Goal: Task Accomplishment & Management: Manage account settings

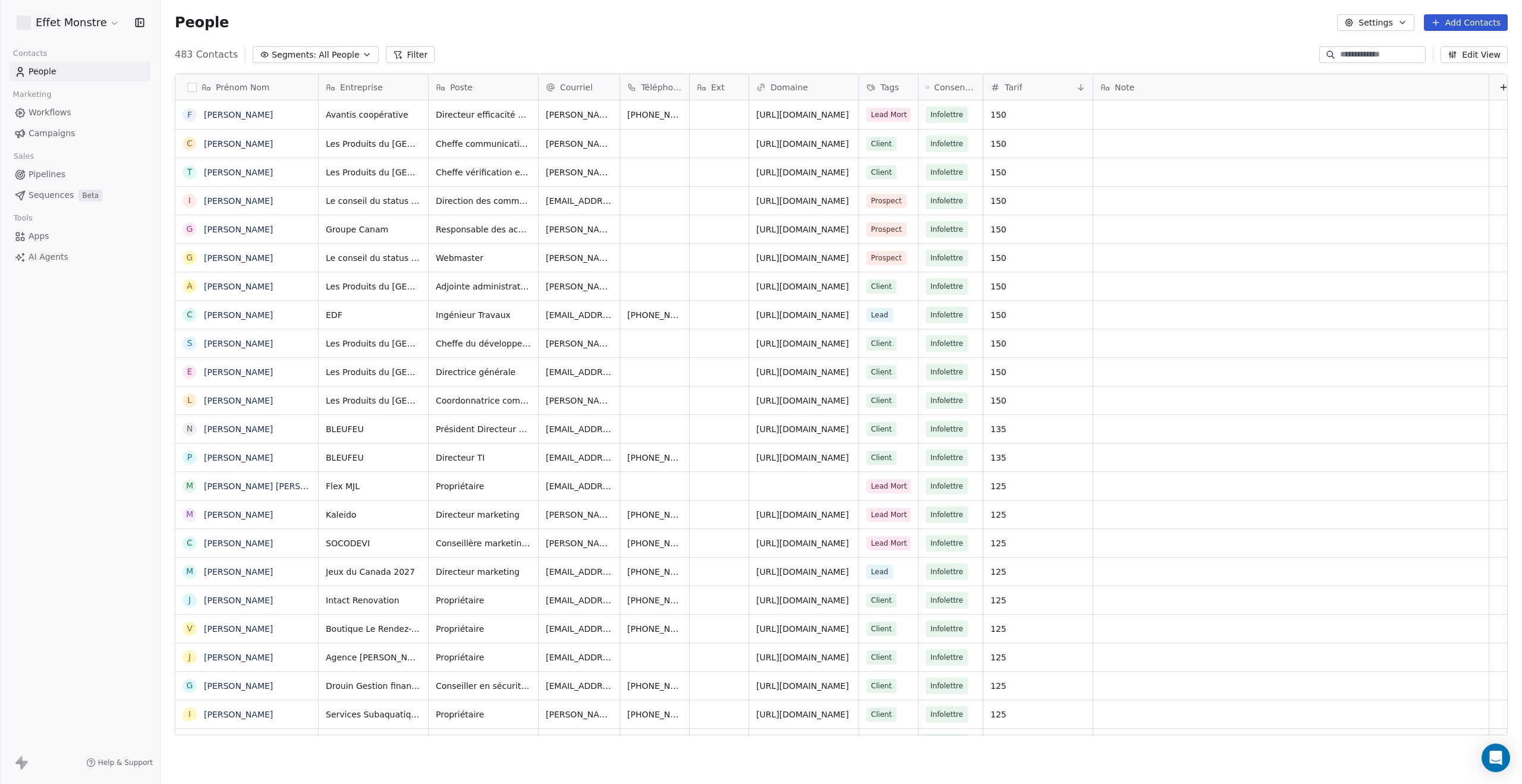
scroll to position [681, 1352]
click at [43, 172] on span "Pipelines" at bounding box center [47, 174] width 37 height 13
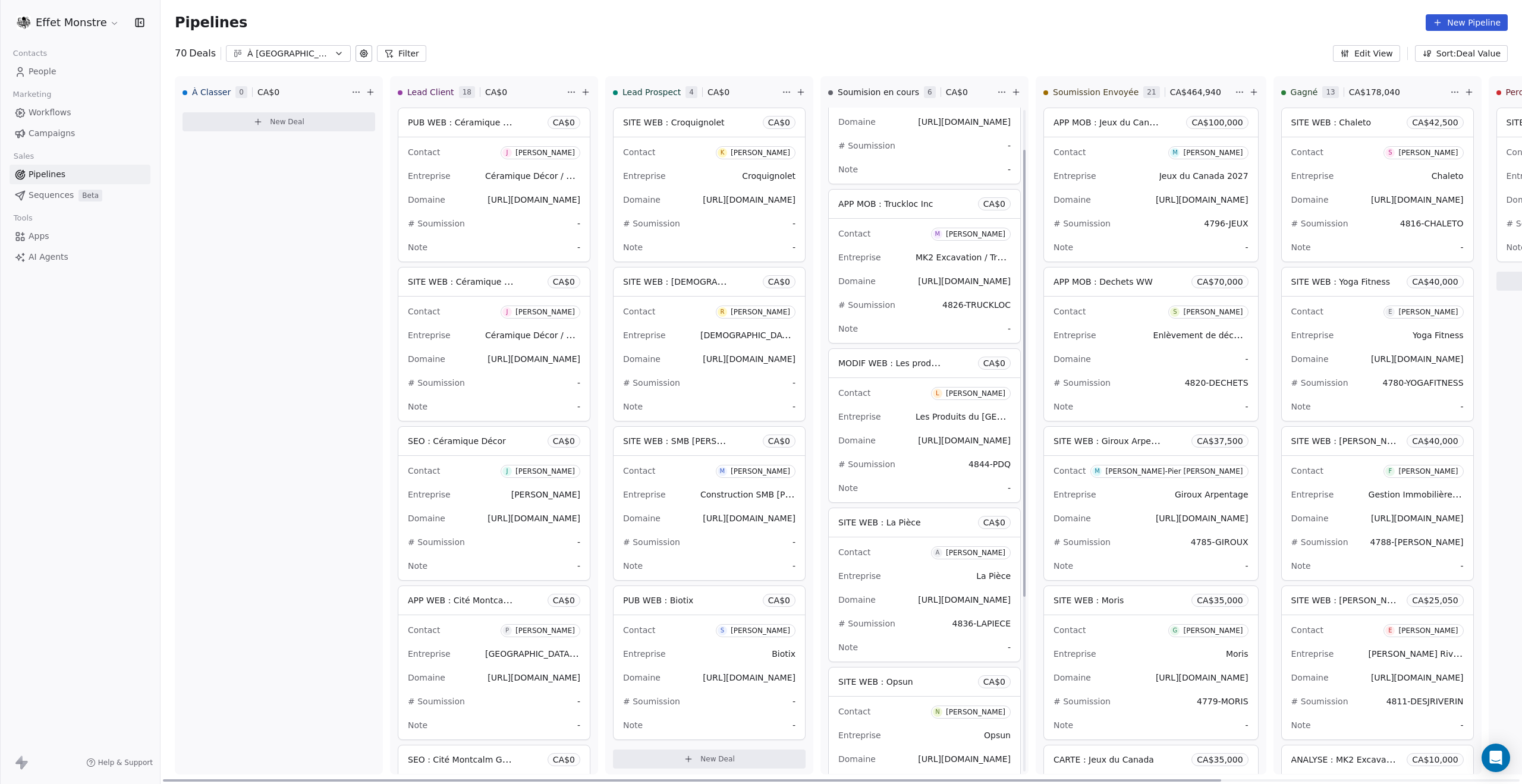
scroll to position [59, 0]
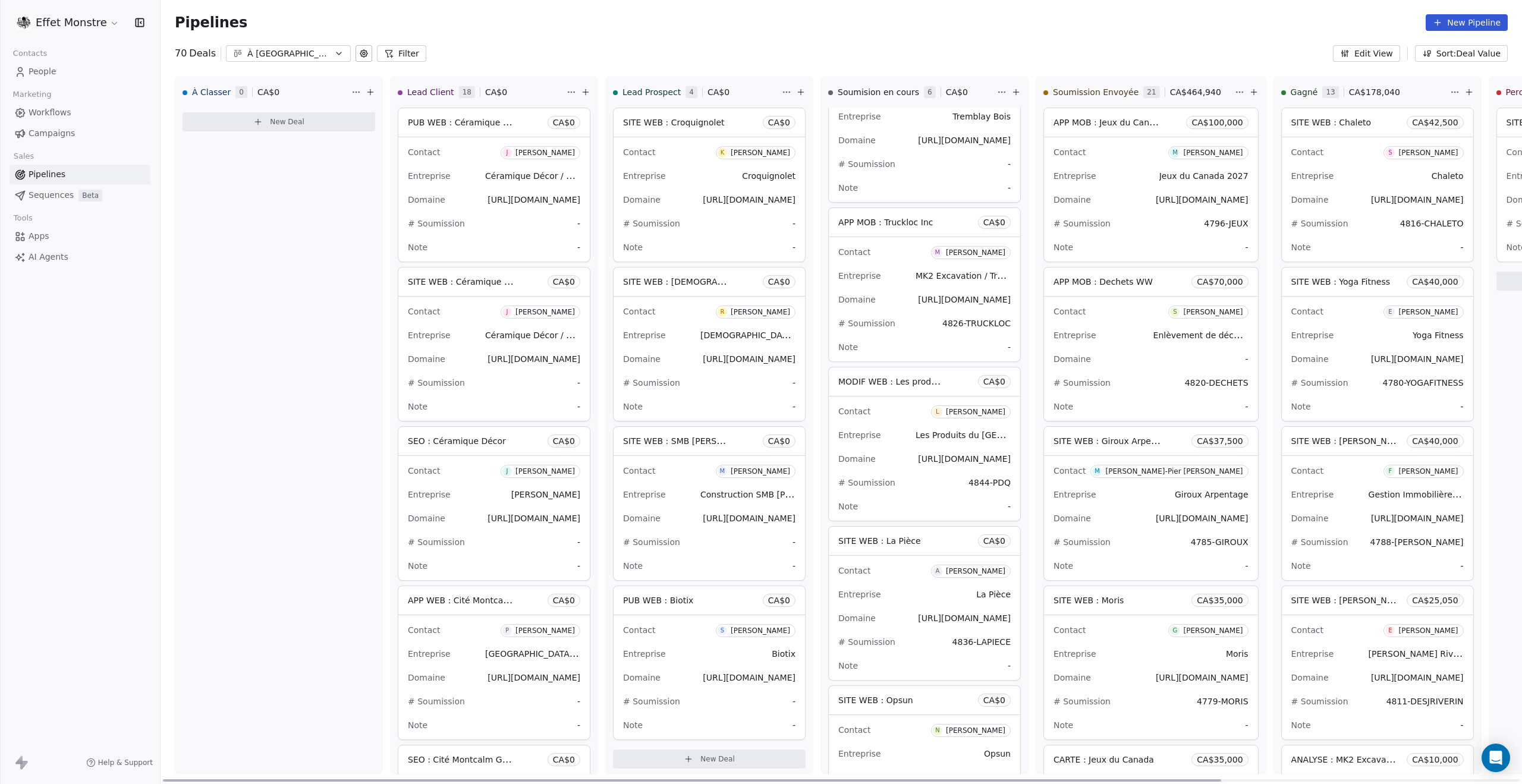
click at [899, 317] on div "# Soumission 4826-TRUCKLOC" at bounding box center [924, 323] width 172 height 19
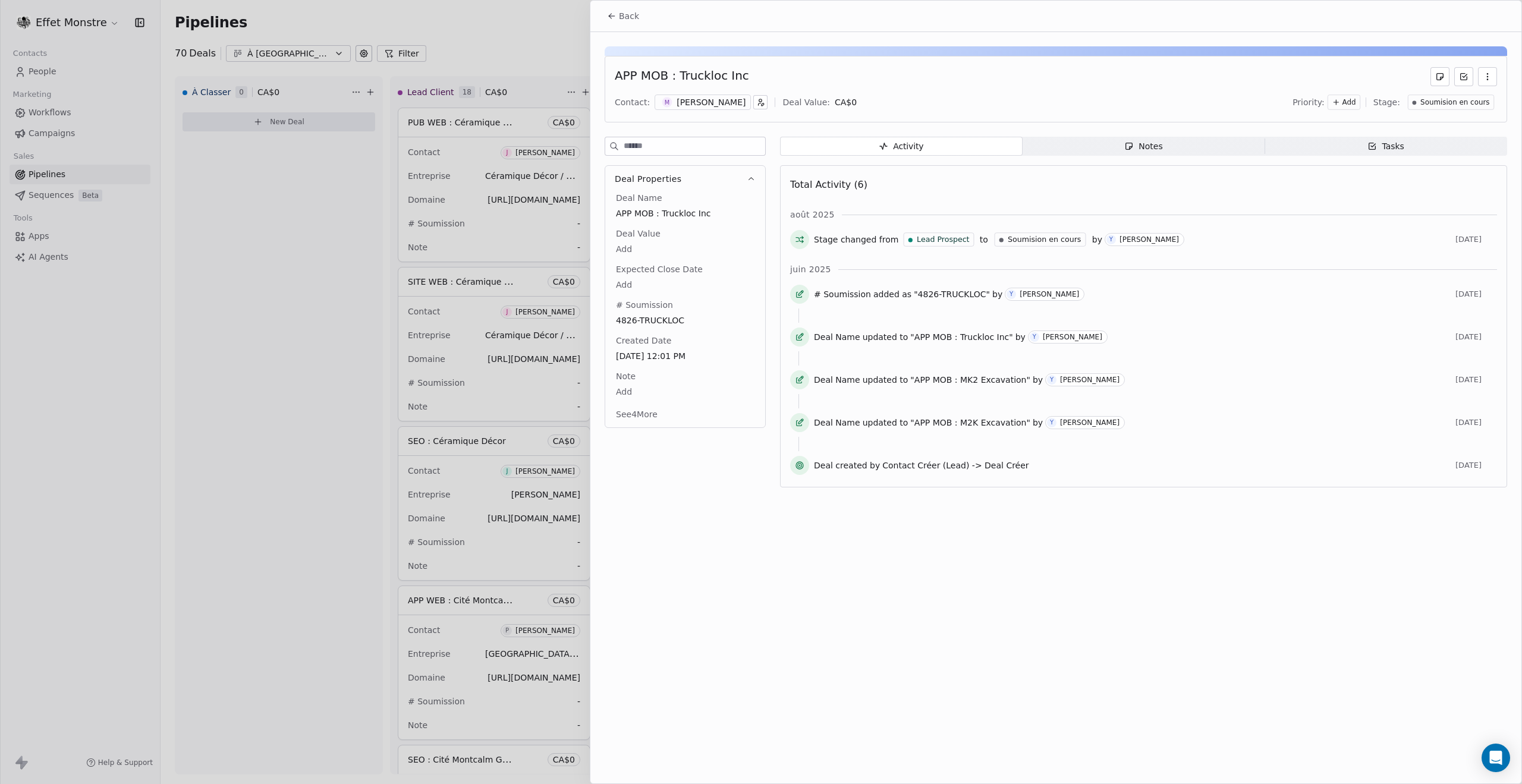
click at [628, 249] on body "Effet Monstre Contacts People Marketing Workflows Campaigns Sales Pipelines Seq…" at bounding box center [761, 392] width 1522 height 784
type input "*******"
click at [851, 611] on html "Effet Monstre Contacts People Marketing Workflows Campaigns Sales Pipelines Seq…" at bounding box center [761, 392] width 1522 height 784
click at [1461, 101] on span "Soumision en cours" at bounding box center [1454, 102] width 69 height 10
click at [1433, 208] on div "Soumission Envoyée" at bounding box center [1435, 202] width 119 height 19
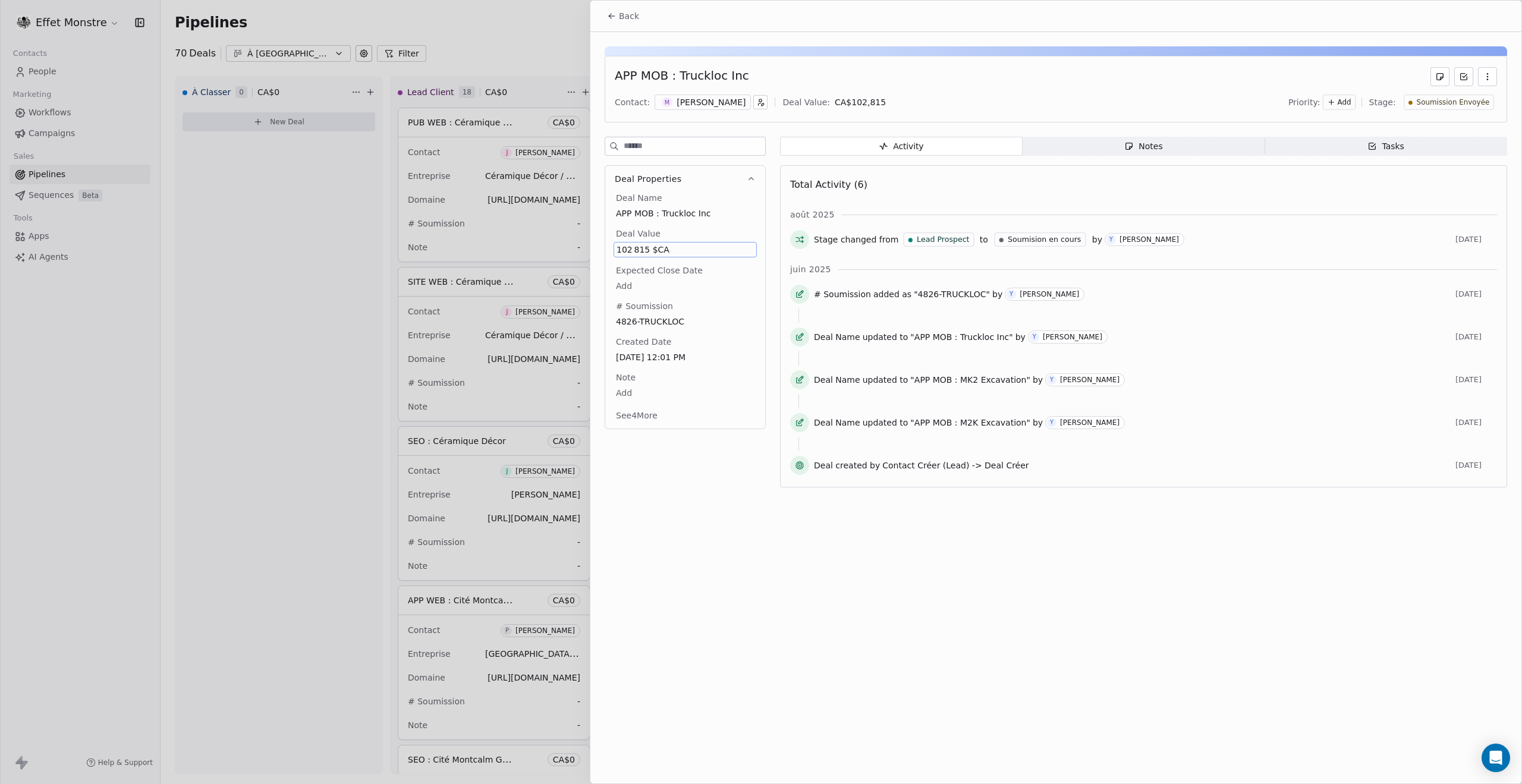
click at [262, 309] on div at bounding box center [761, 392] width 1522 height 784
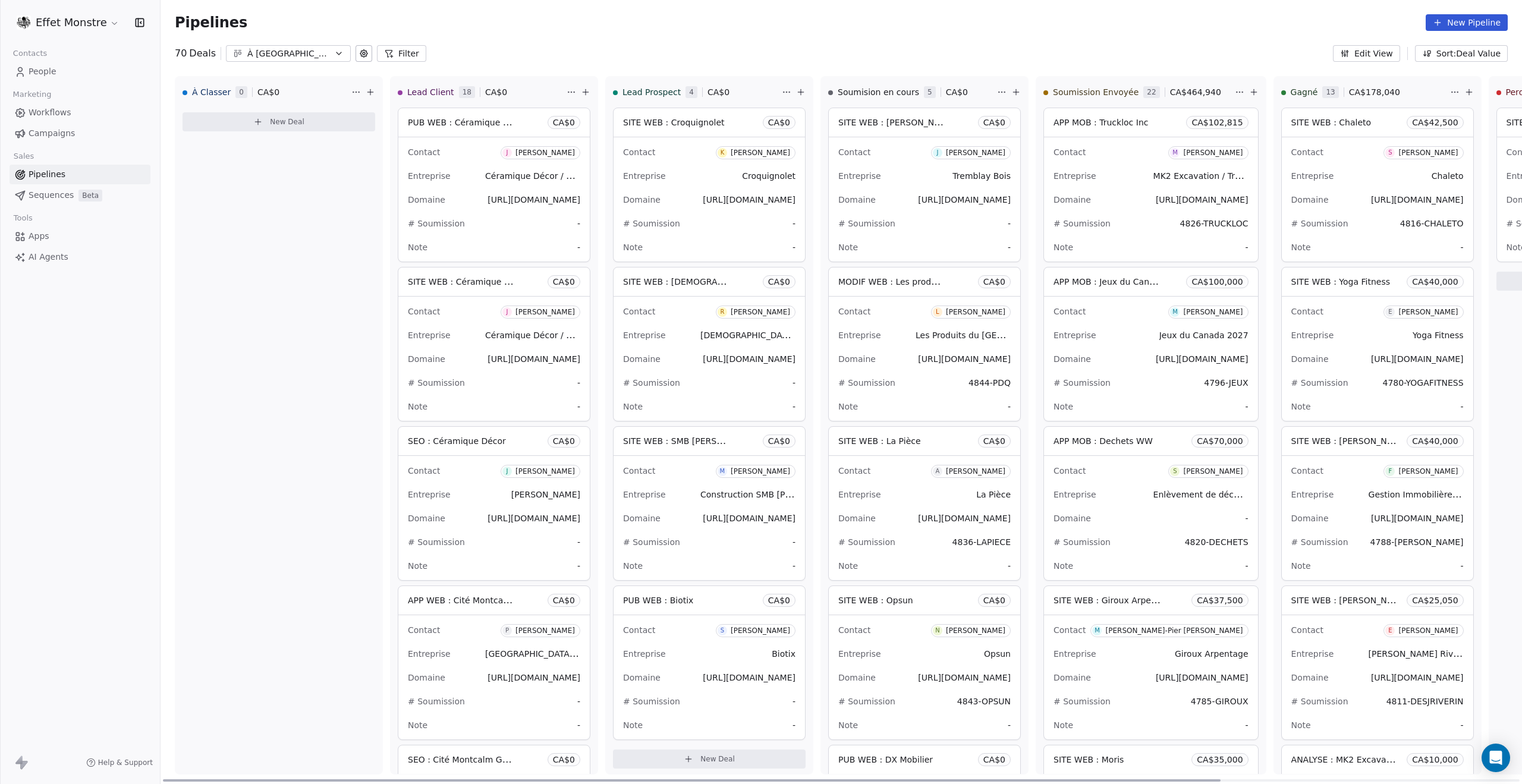
click at [972, 699] on span "4843-OPSUN" at bounding box center [984, 701] width 53 height 9
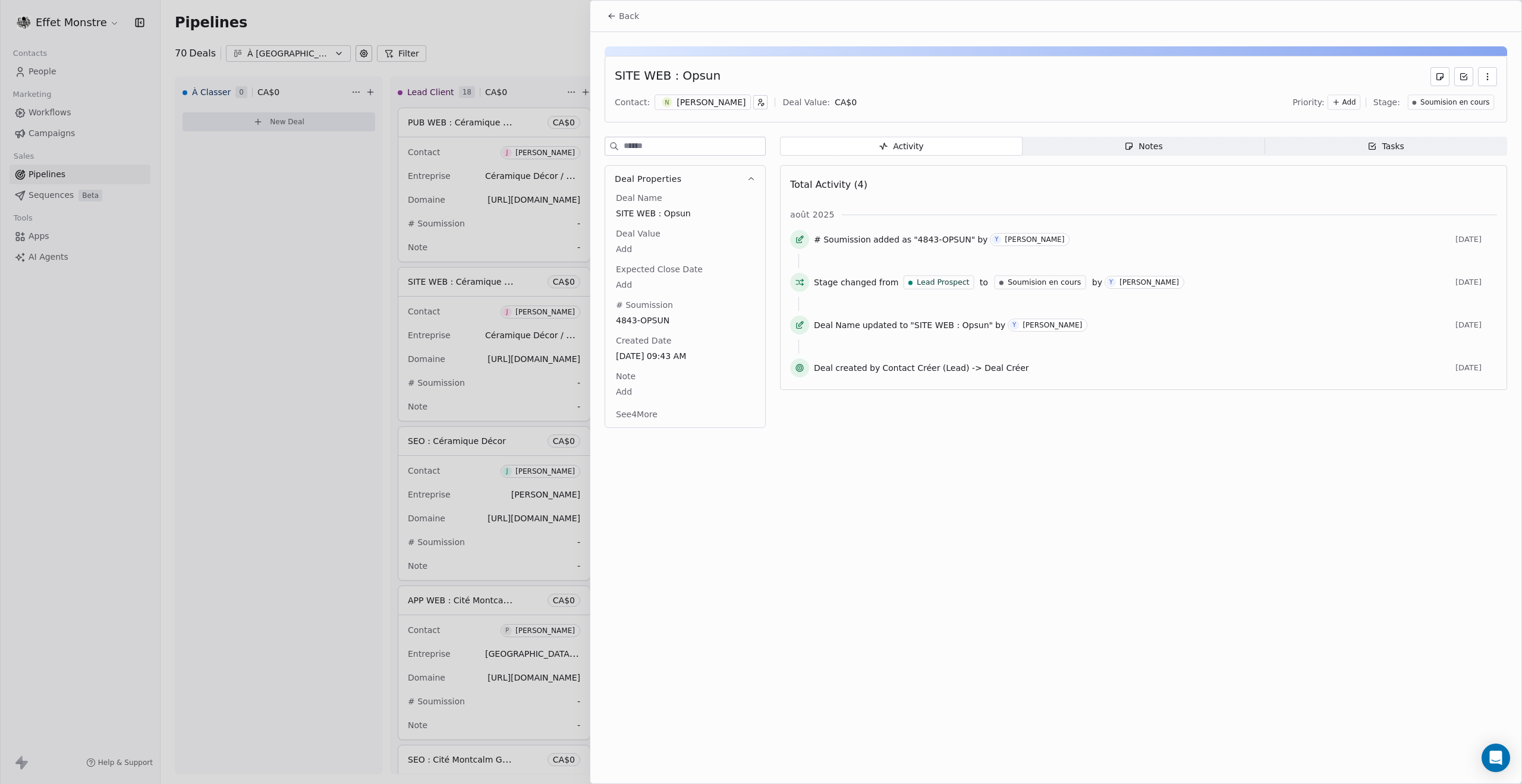
click at [630, 247] on body "Effet Monstre Contacts People Marketing Workflows Campaigns Sales Pipelines Seq…" at bounding box center [761, 392] width 1522 height 784
type input "******"
click at [912, 534] on html "Effet Monstre Contacts People Marketing Workflows Campaigns Sales Pipelines Seq…" at bounding box center [761, 392] width 1522 height 784
click at [1459, 101] on span "Soumision en cours" at bounding box center [1454, 102] width 69 height 10
click at [1433, 199] on span "Soumission Envoyée" at bounding box center [1435, 202] width 85 height 12
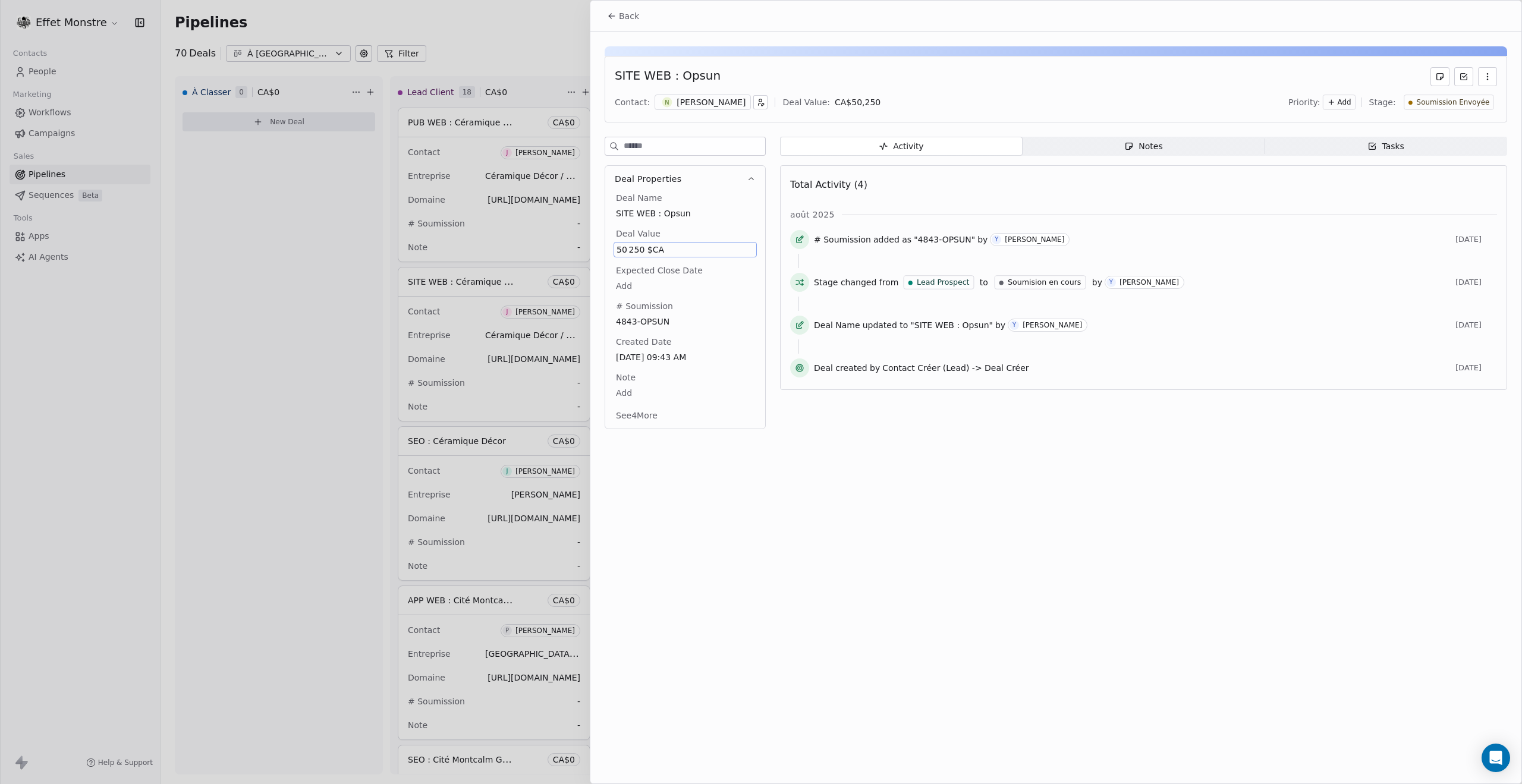
click at [261, 333] on div at bounding box center [761, 392] width 1522 height 784
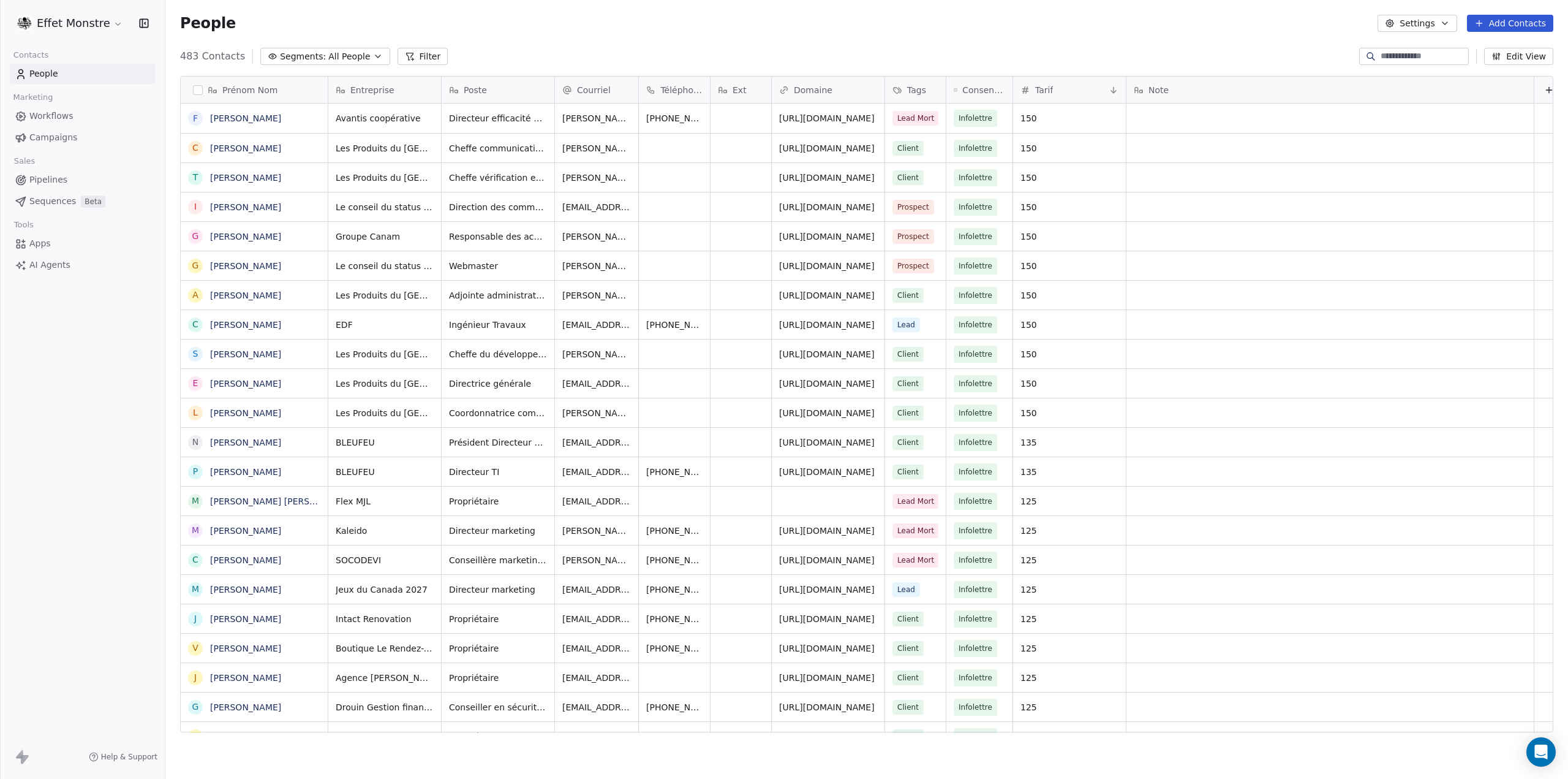
scroll to position [676, 1393]
click at [289, 58] on span "Segments:" at bounding box center [302, 56] width 46 height 13
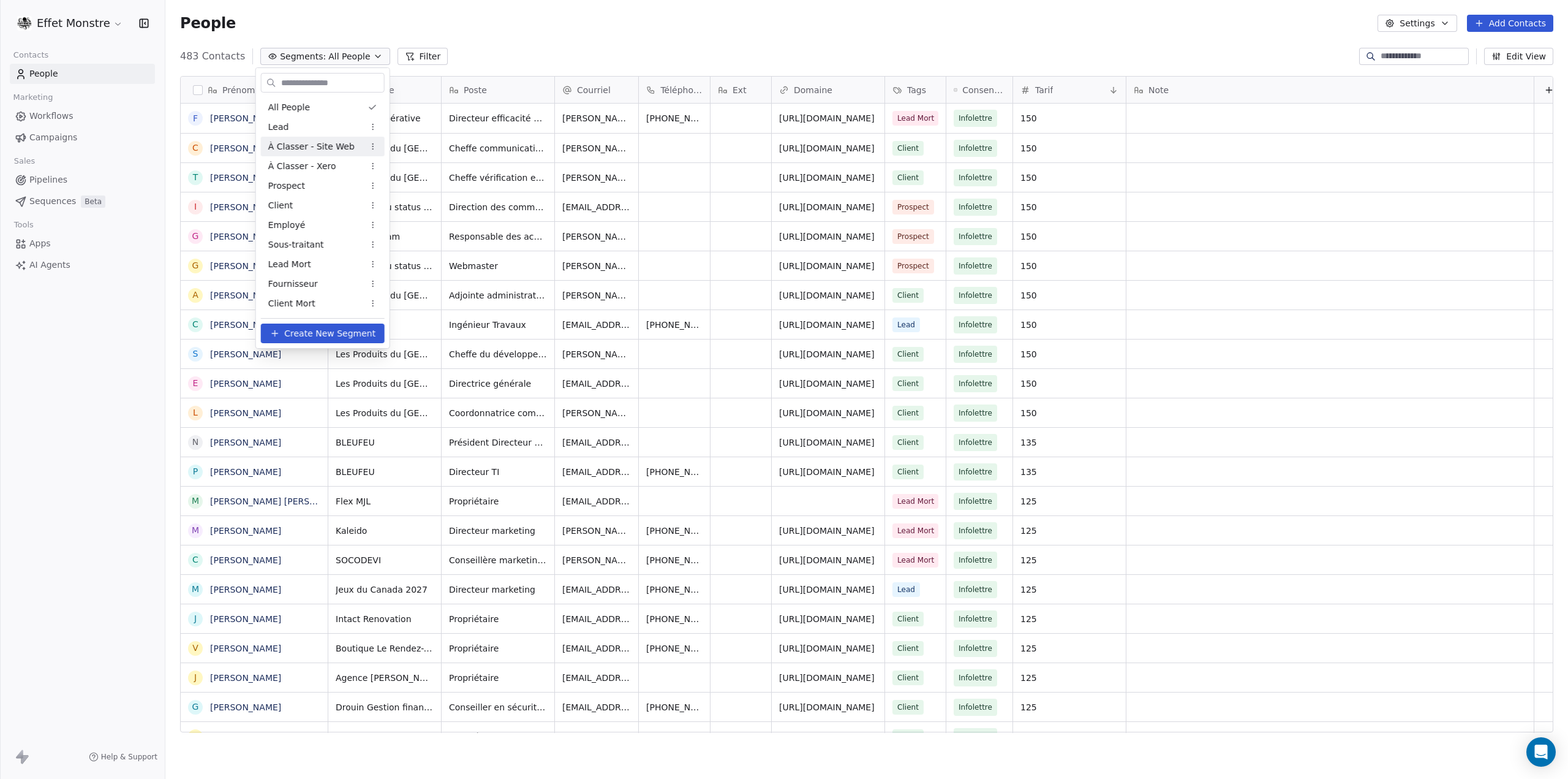
click at [326, 150] on span "À Classer - Site Web" at bounding box center [311, 146] width 87 height 13
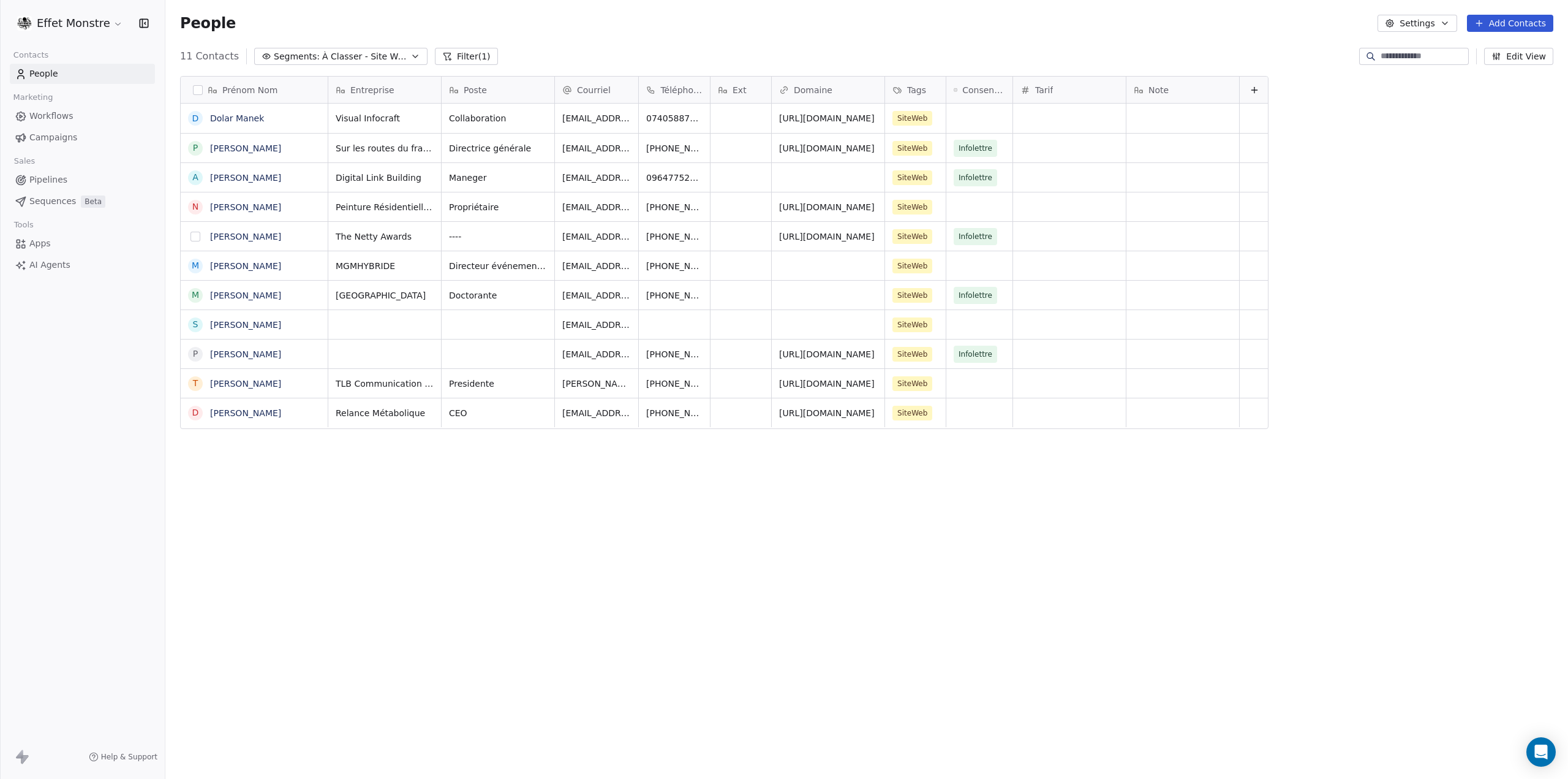
click at [194, 237] on button "grid" at bounding box center [195, 237] width 10 height 10
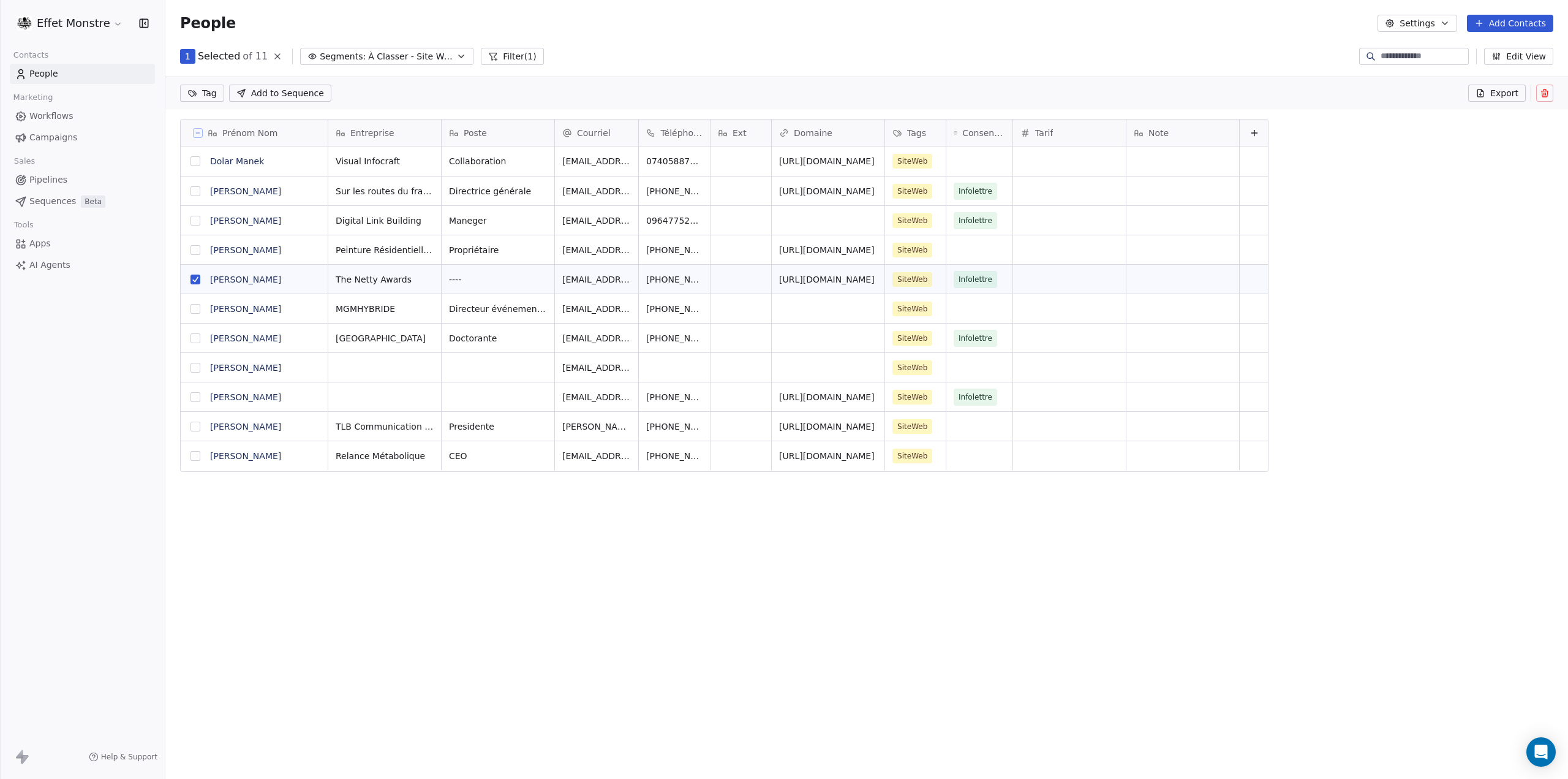
scroll to position [633, 1393]
click at [200, 251] on button "grid" at bounding box center [195, 250] width 10 height 10
click at [197, 223] on button "grid" at bounding box center [195, 221] width 10 height 10
click at [194, 159] on button "grid" at bounding box center [195, 161] width 10 height 10
click at [196, 336] on button "grid" at bounding box center [195, 338] width 10 height 10
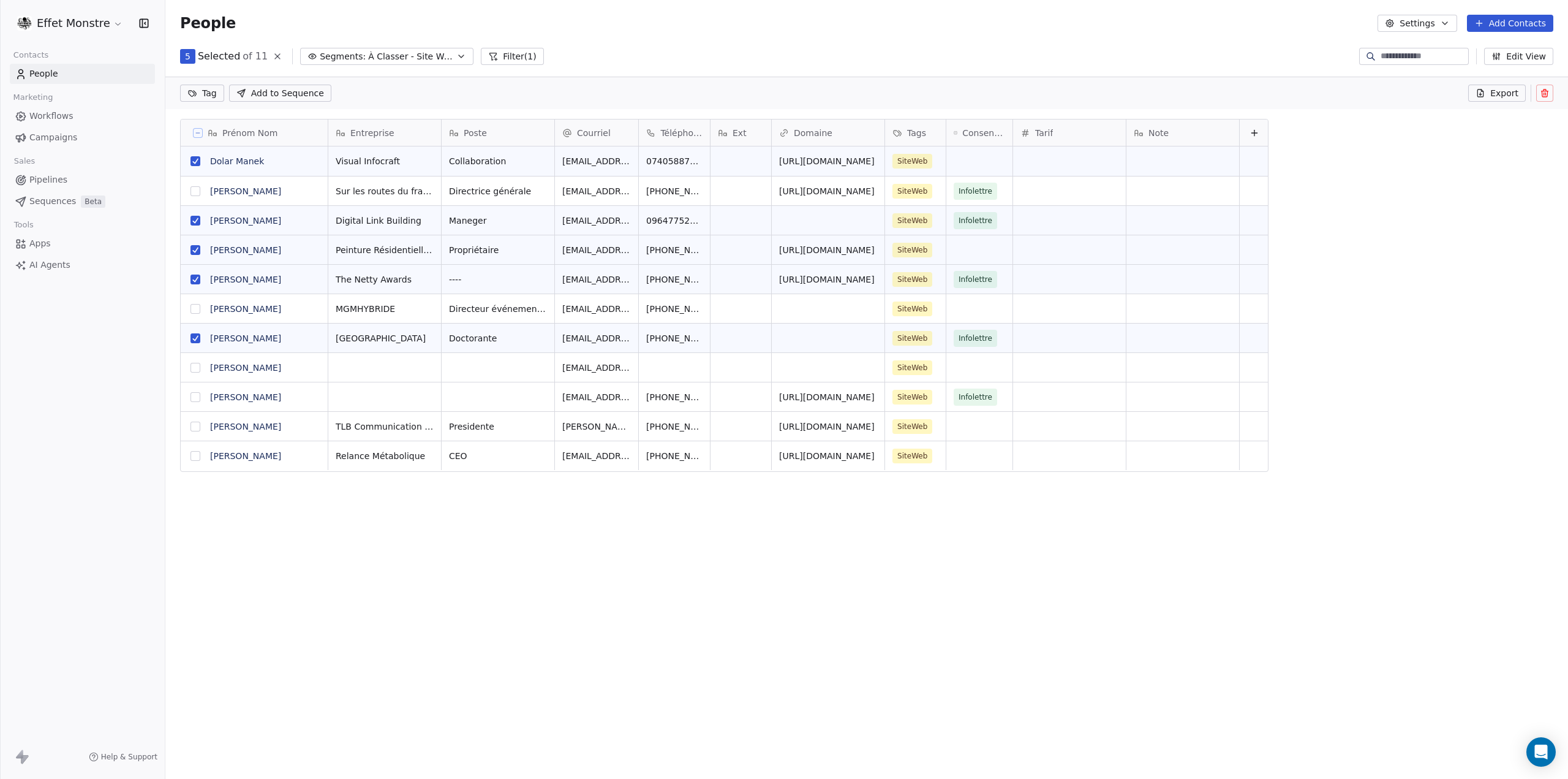
click at [1548, 91] on icon at bounding box center [1545, 93] width 10 height 10
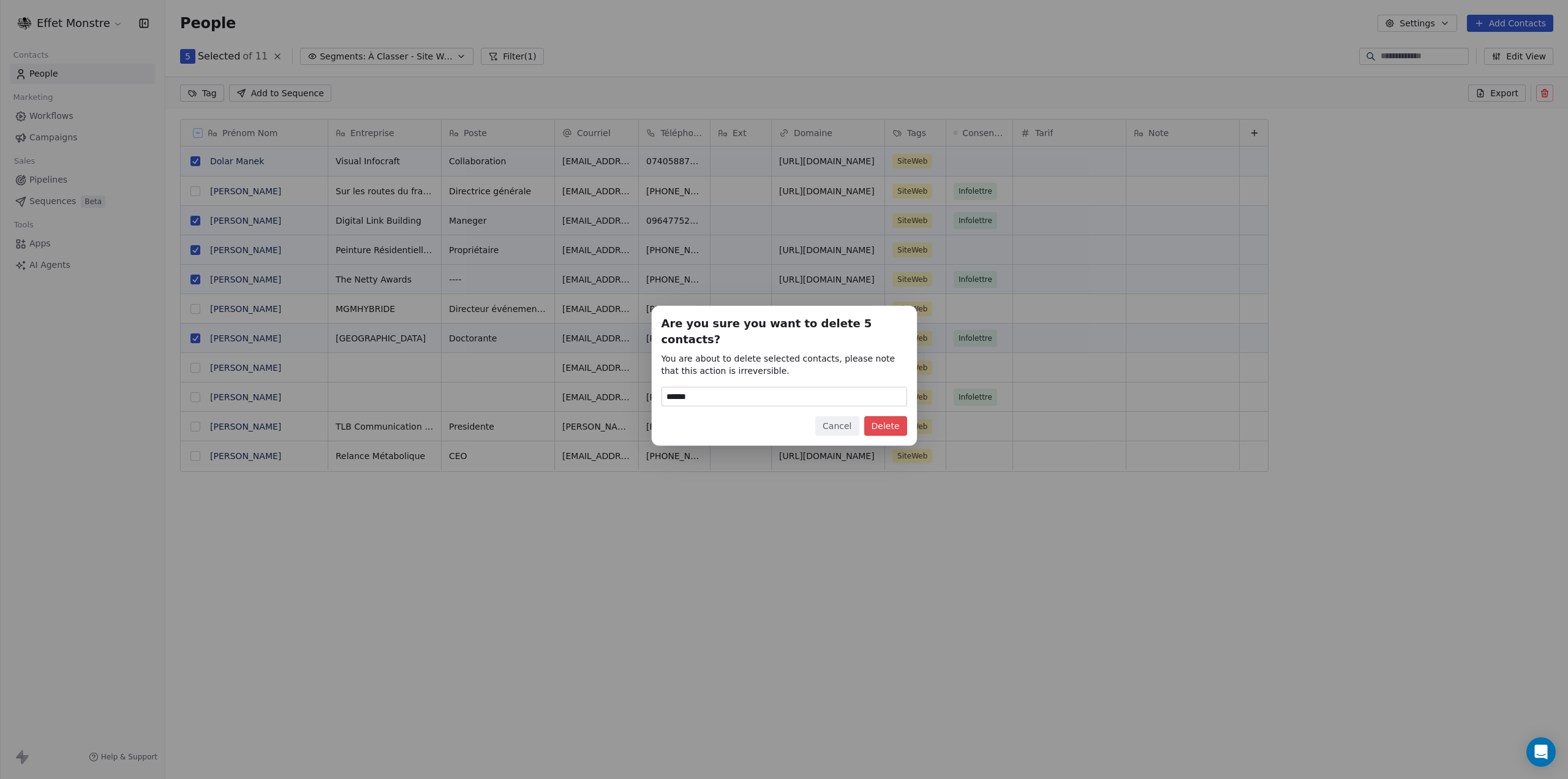
type input "******"
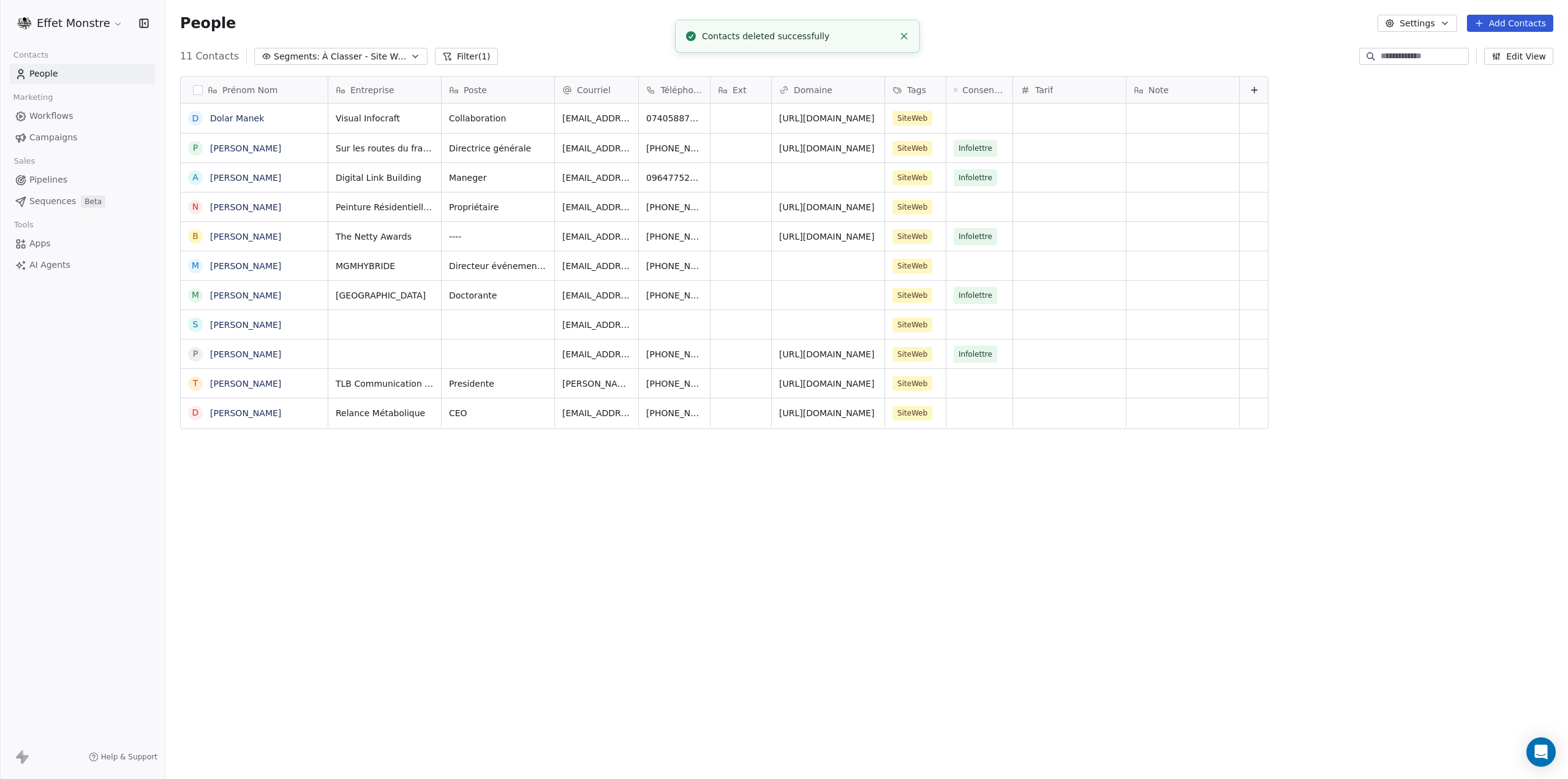
scroll to position [676, 1393]
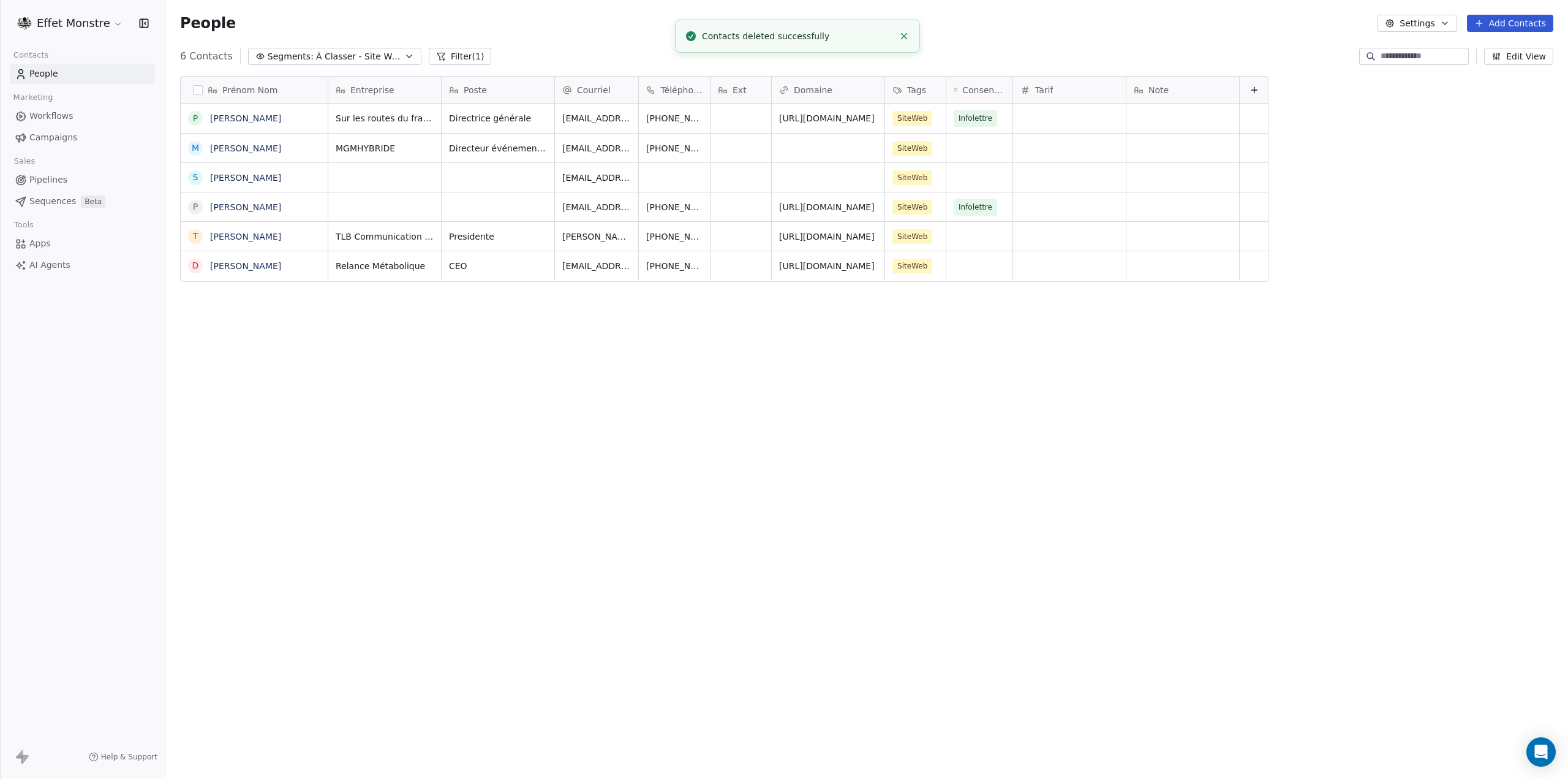
click at [368, 57] on span "À Classer - Site Web" at bounding box center [359, 56] width 86 height 13
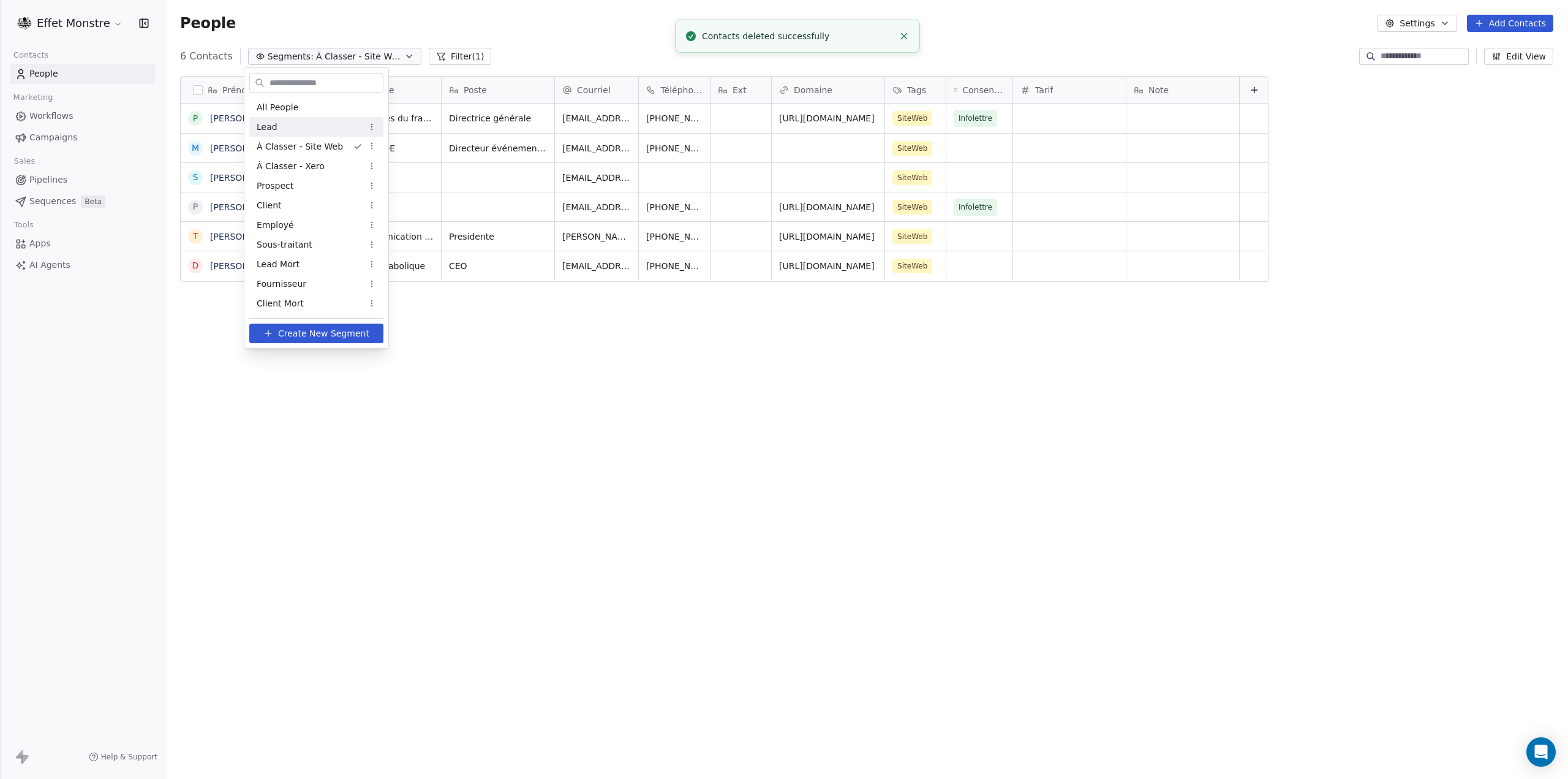
click at [312, 129] on div "Lead" at bounding box center [316, 127] width 134 height 20
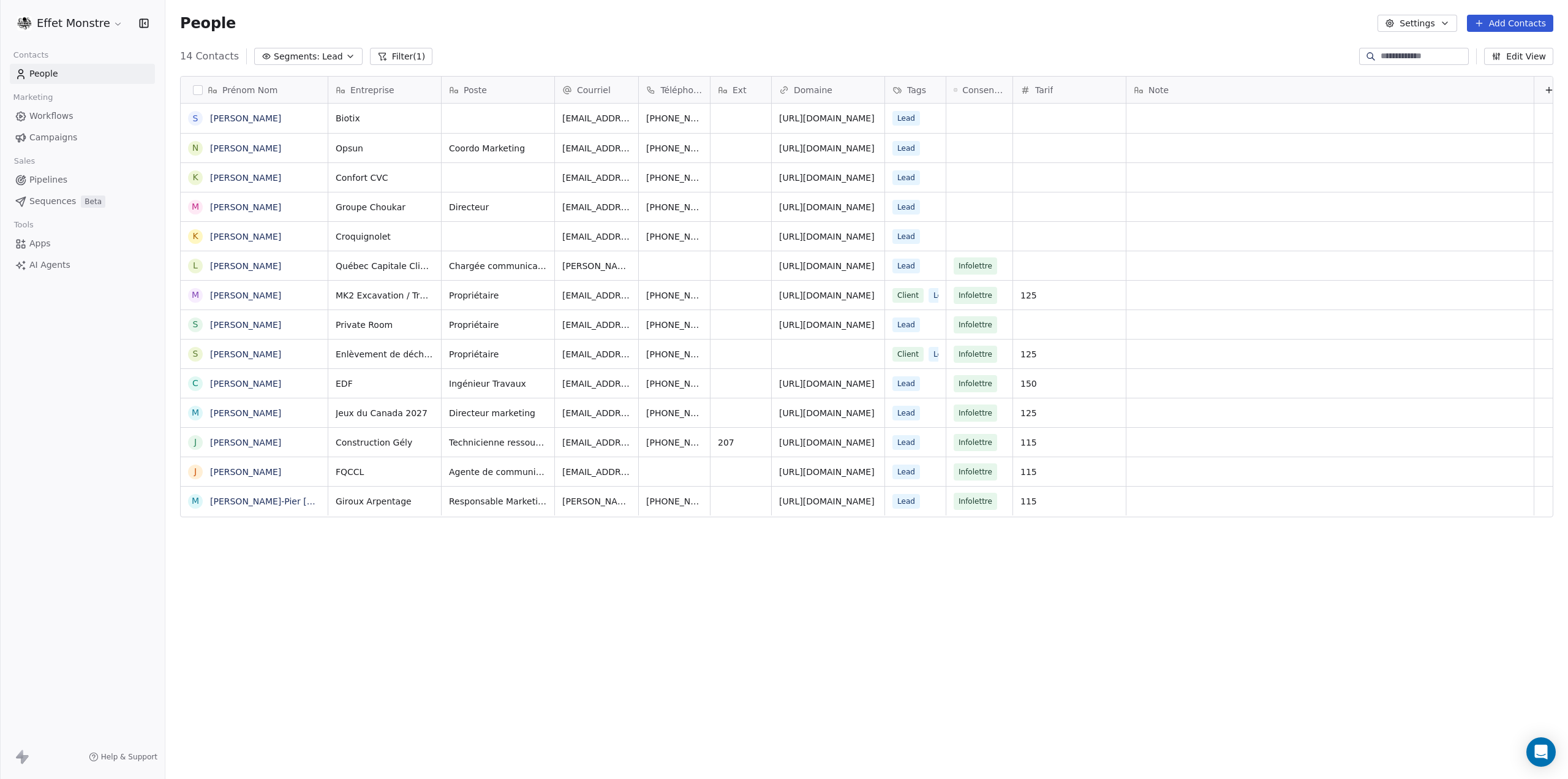
click at [284, 56] on span "Segments:" at bounding box center [296, 56] width 46 height 13
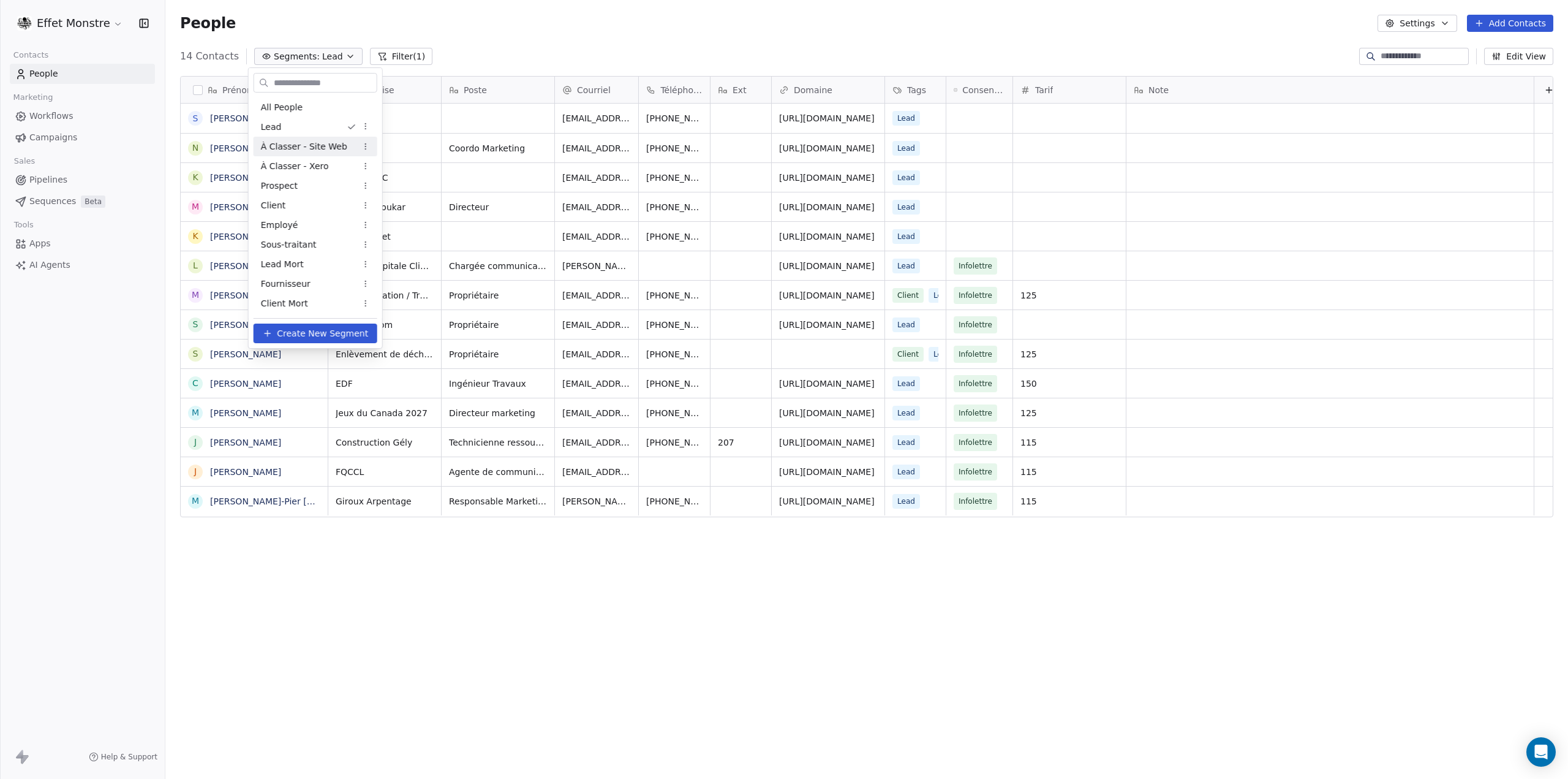
click at [324, 144] on span "À Classer - Site Web" at bounding box center [304, 146] width 87 height 13
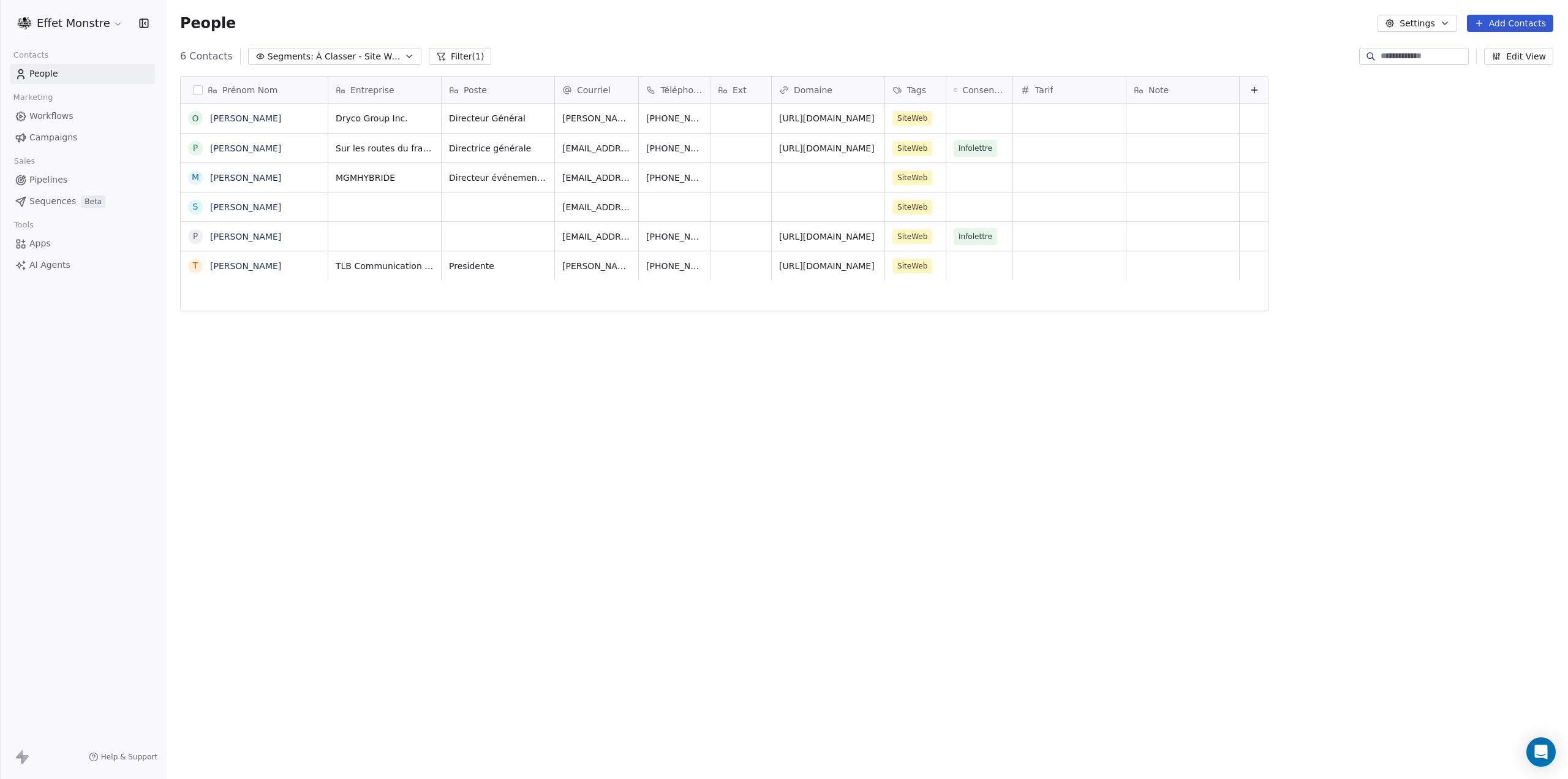
drag, startPoint x: 443, startPoint y: 531, endPoint x: 396, endPoint y: 187, distance: 347.2
click at [443, 527] on div "Prénom Nom O Olivier Fafard P Patricia Trinquet M Marc-André Fortin S Simon Roy…" at bounding box center [866, 408] width 1402 height 685
click at [934, 118] on div "SiteWeb" at bounding box center [923, 118] width 78 height 30
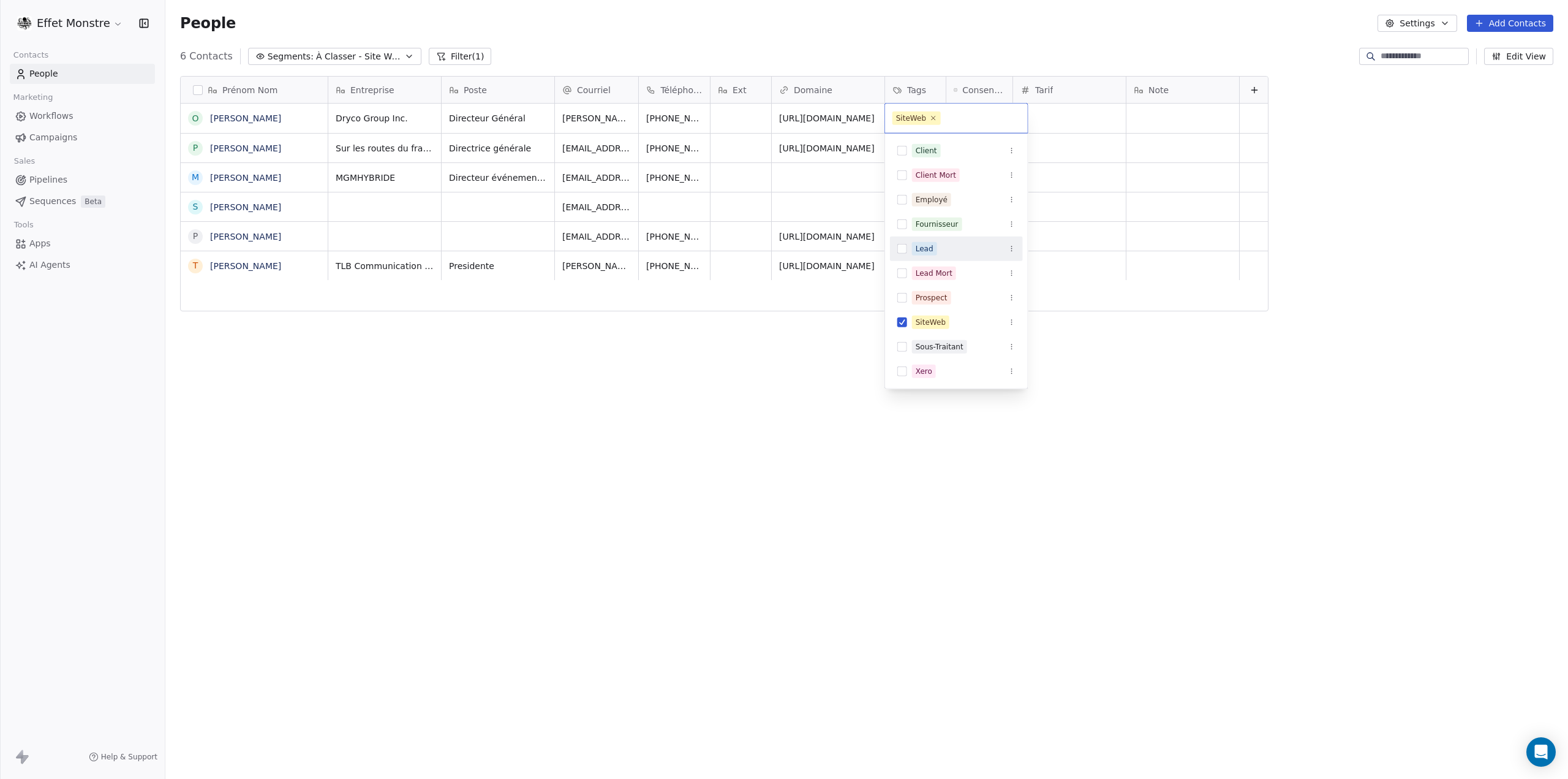
click at [905, 249] on button "Suggestions" at bounding box center [902, 249] width 10 height 10
click at [904, 332] on button "Suggestions" at bounding box center [902, 337] width 10 height 10
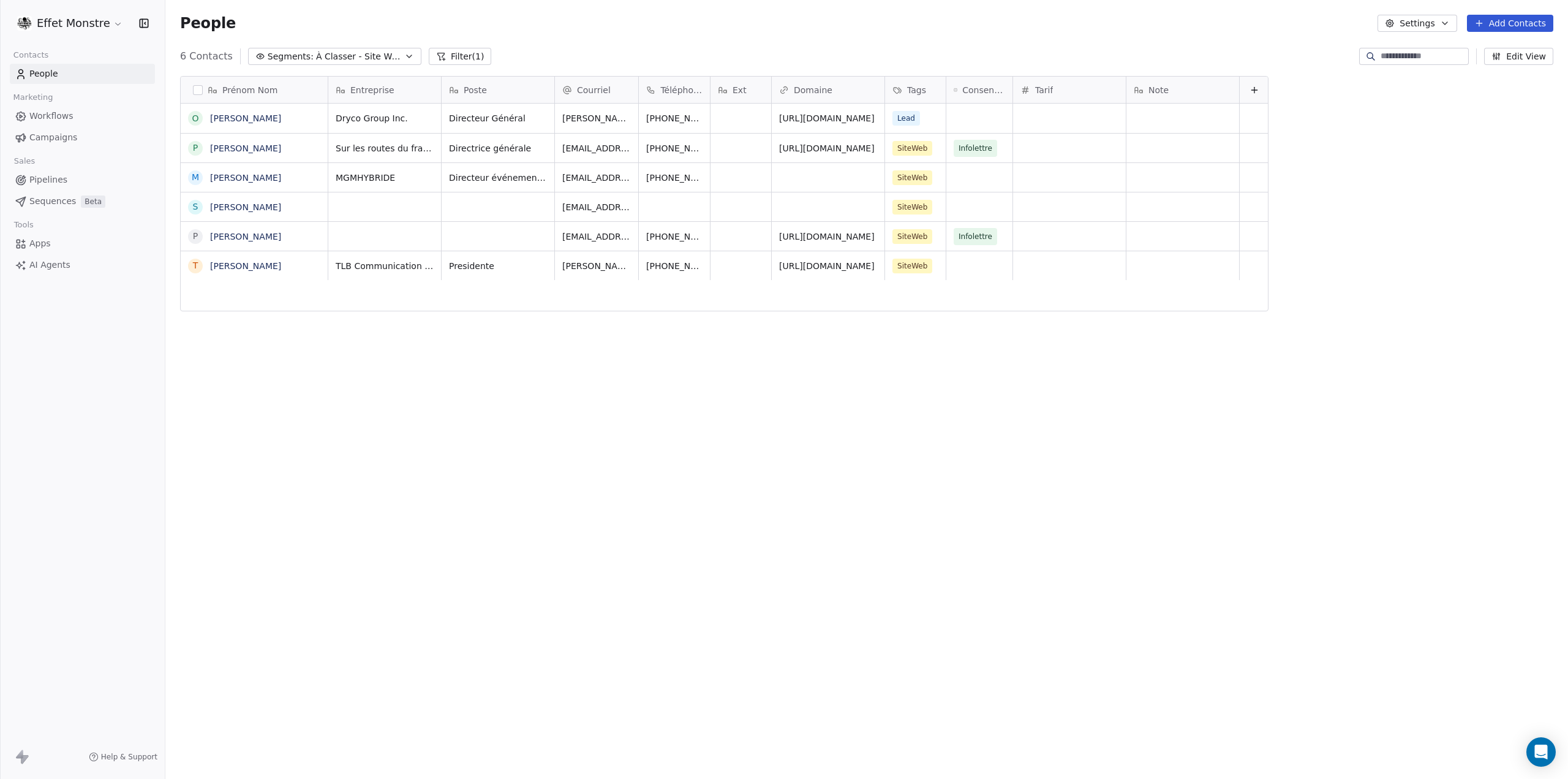
click at [763, 404] on html "Effet Monstre Contacts People Marketing Workflows Campaigns Sales Pipelines Seq…" at bounding box center [784, 389] width 1568 height 779
click at [763, 404] on div "Prénom Nom O Olivier Fafard P Patricia Trinquet M Marc-André Fortin S Simon Roy…" at bounding box center [866, 408] width 1402 height 685
type input "***"
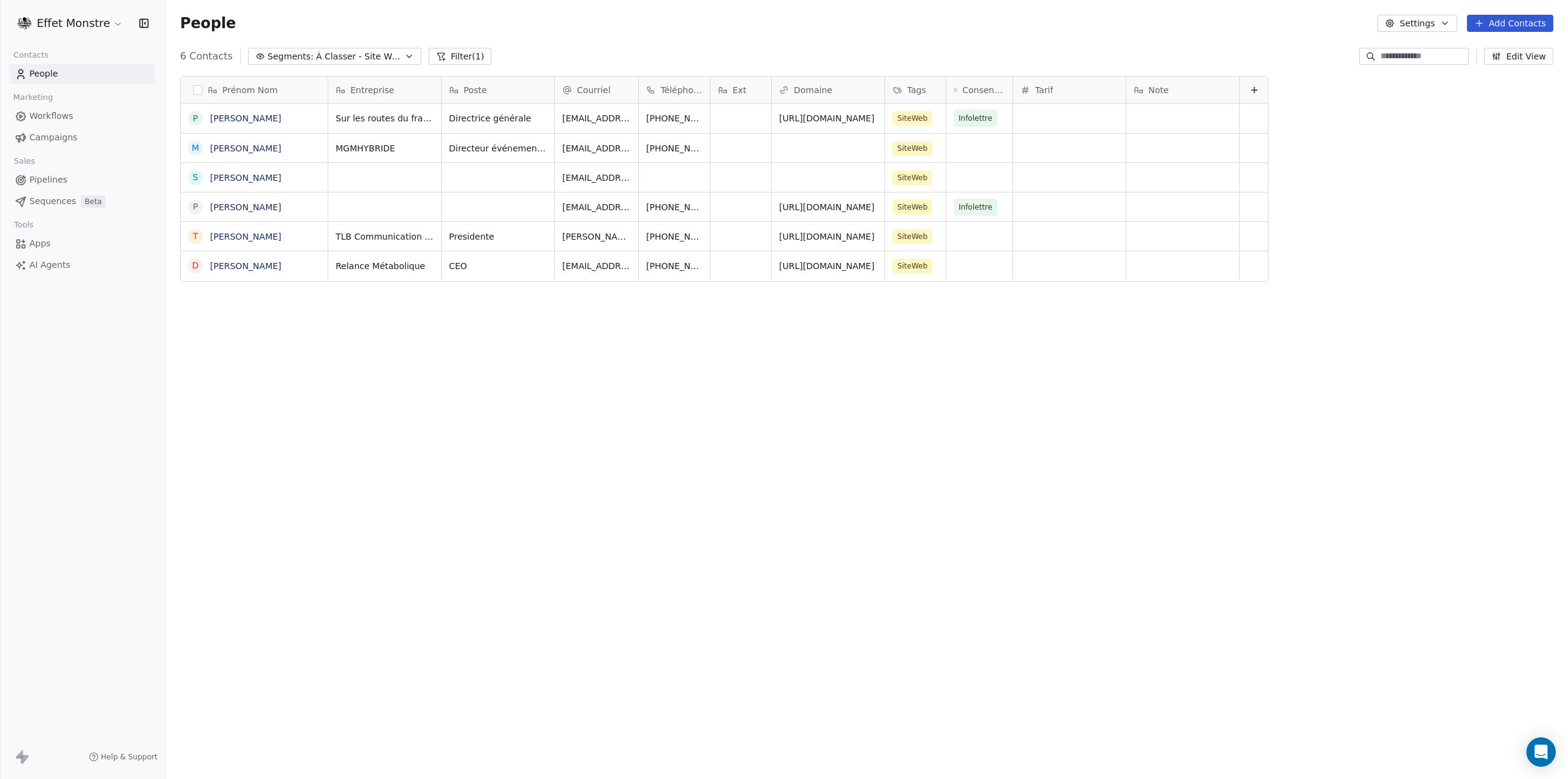
click at [968, 476] on div "Prénom Nom P Patricia Trinquet M Marc-André Fortin S Simon Roy-Dufort P Pierre-…" at bounding box center [866, 408] width 1402 height 685
click at [748, 520] on div "Prénom Nom P Patricia Trinquet M Marc-André Fortin S Simon Roy-Dufort P Pierre-…" at bounding box center [866, 408] width 1402 height 685
click at [194, 116] on button "grid" at bounding box center [195, 118] width 10 height 10
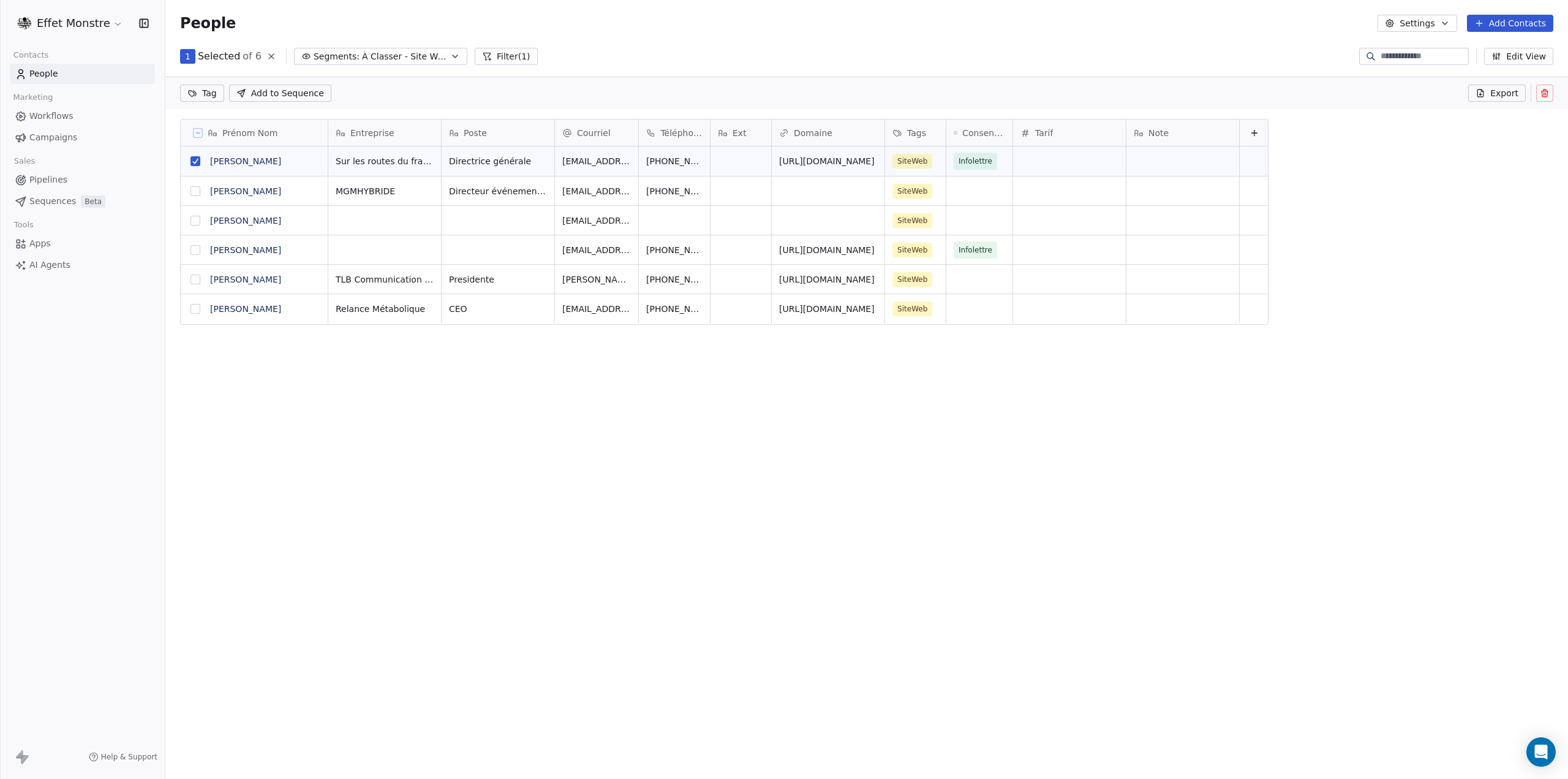
click at [1546, 90] on icon at bounding box center [1545, 90] width 3 height 2
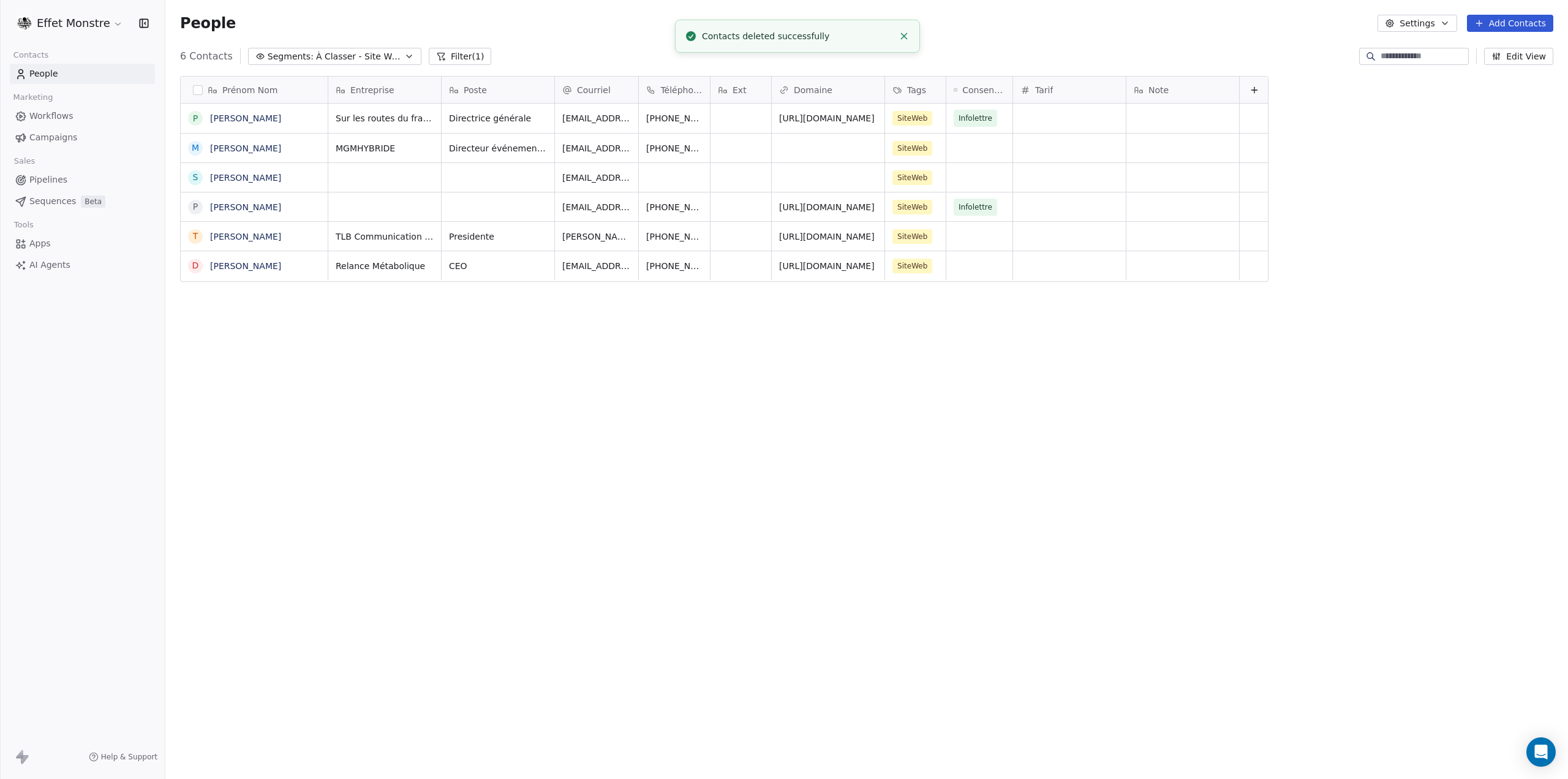
scroll to position [676, 1393]
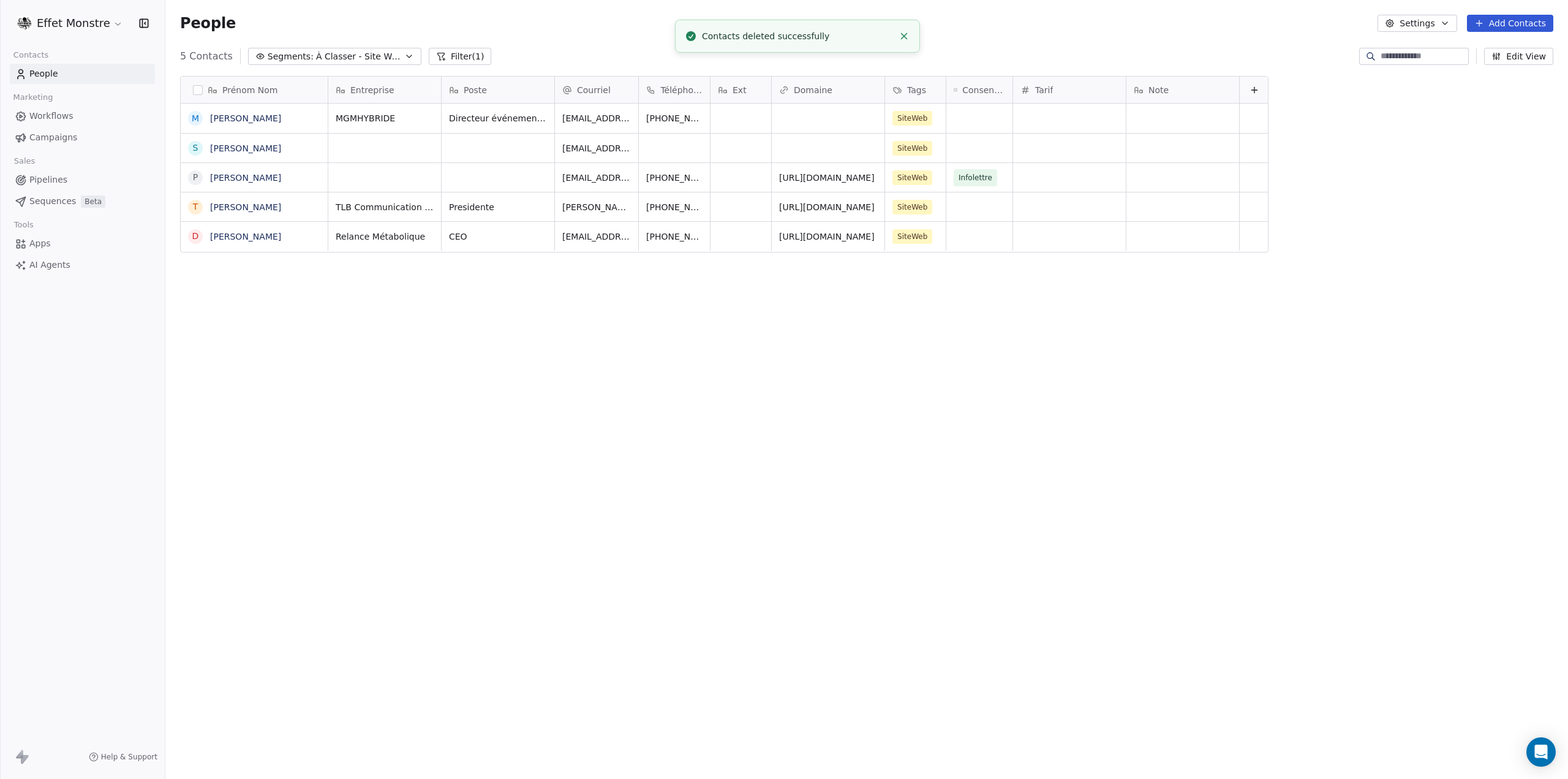
click at [462, 460] on div "Prénom Nom M Marc-André Fortin S Simon Roy-Dufort P Pierre-Yves Gigou T Tracey …" at bounding box center [866, 408] width 1402 height 685
click at [45, 178] on span "Pipelines" at bounding box center [48, 179] width 38 height 13
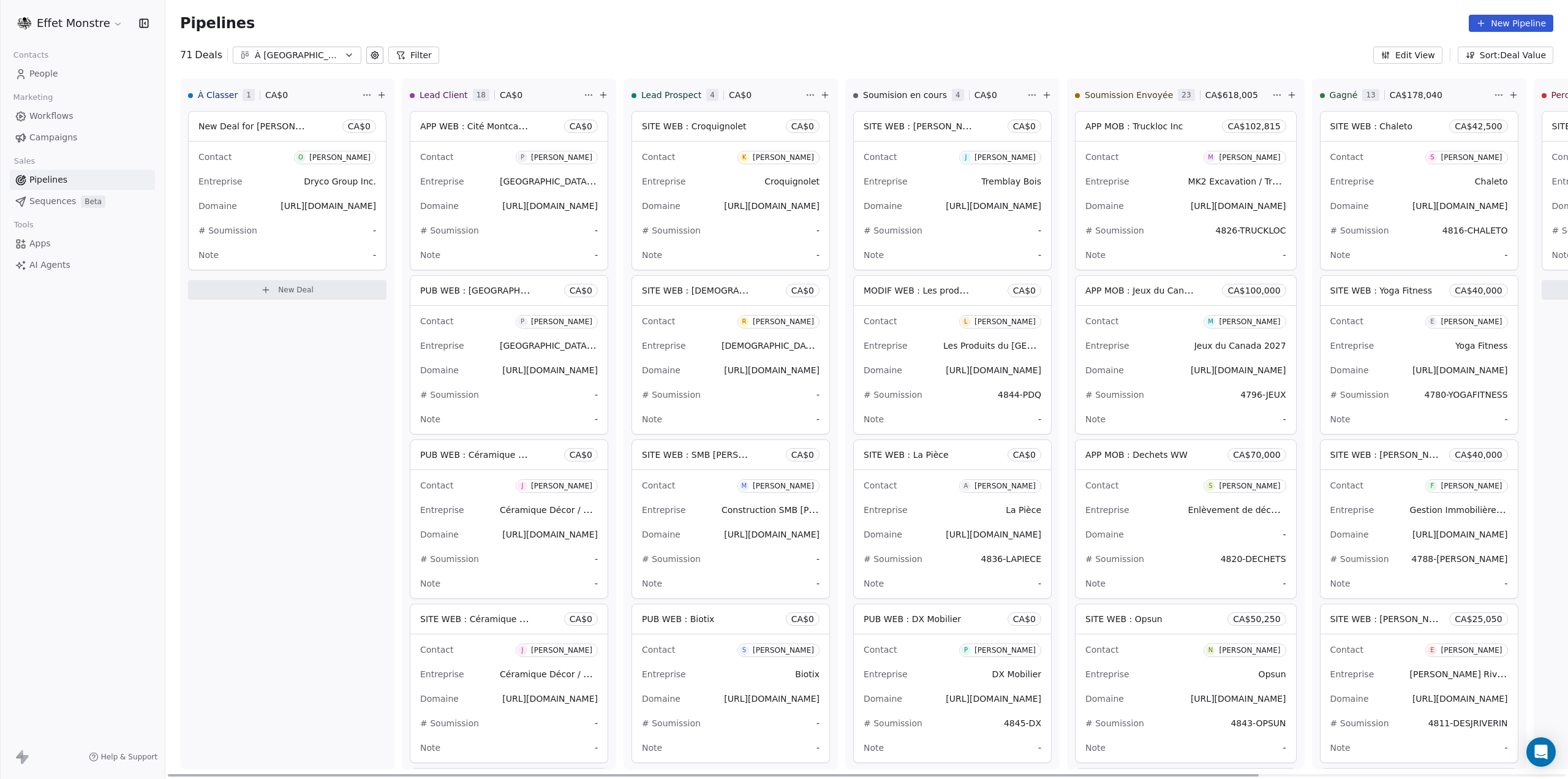
click at [284, 127] on span "New Deal for Olivier Fafard" at bounding box center [263, 126] width 129 height 12
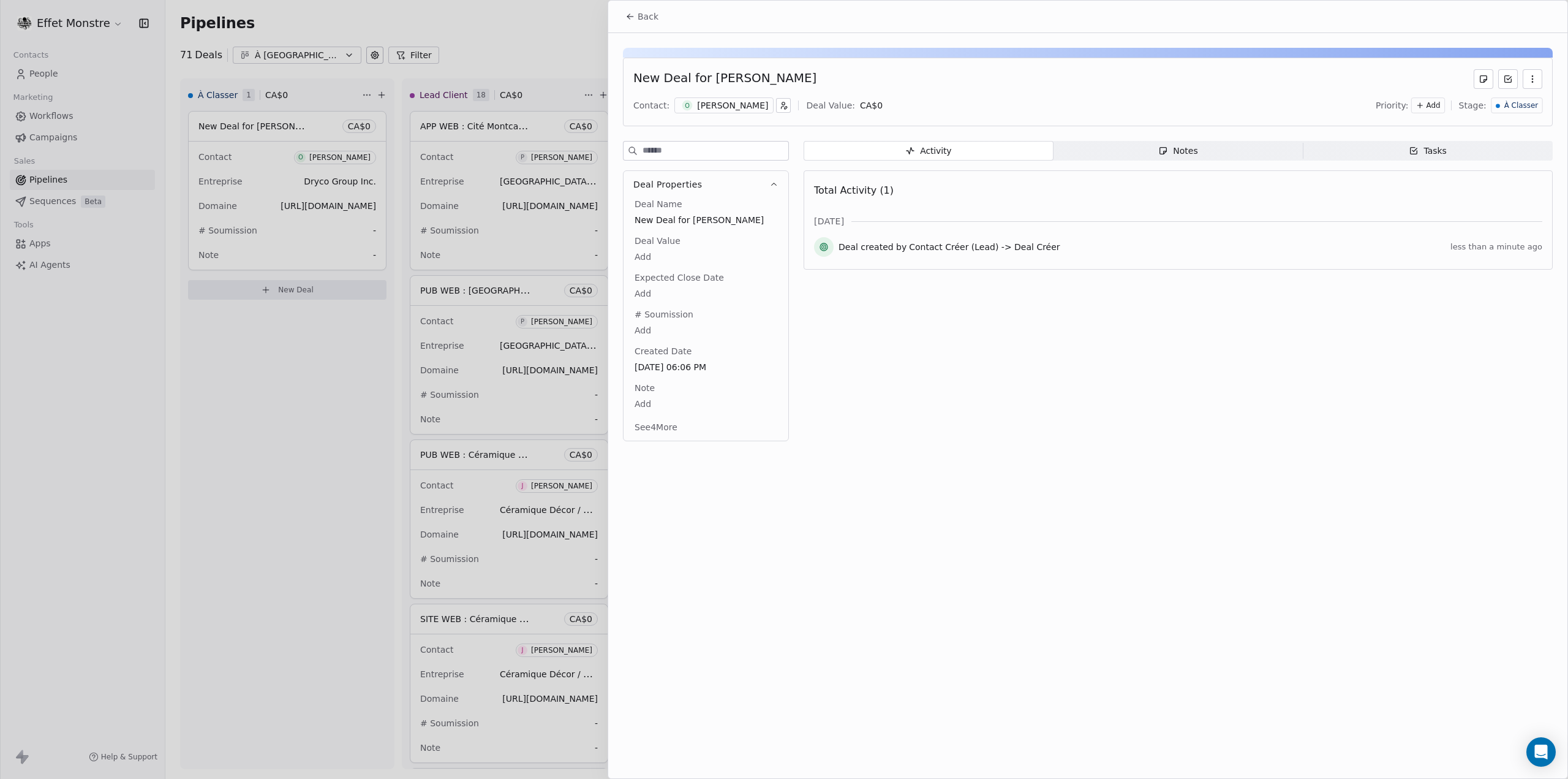
click at [667, 78] on div "New Deal for Olivier Fafard" at bounding box center [725, 79] width 183 height 20
click at [671, 217] on span "New Deal for Olivier Fafard" at bounding box center [706, 220] width 143 height 12
click at [671, 217] on span "New Deal for Olivier Fafard" at bounding box center [706, 221] width 142 height 12
type textarea "**********"
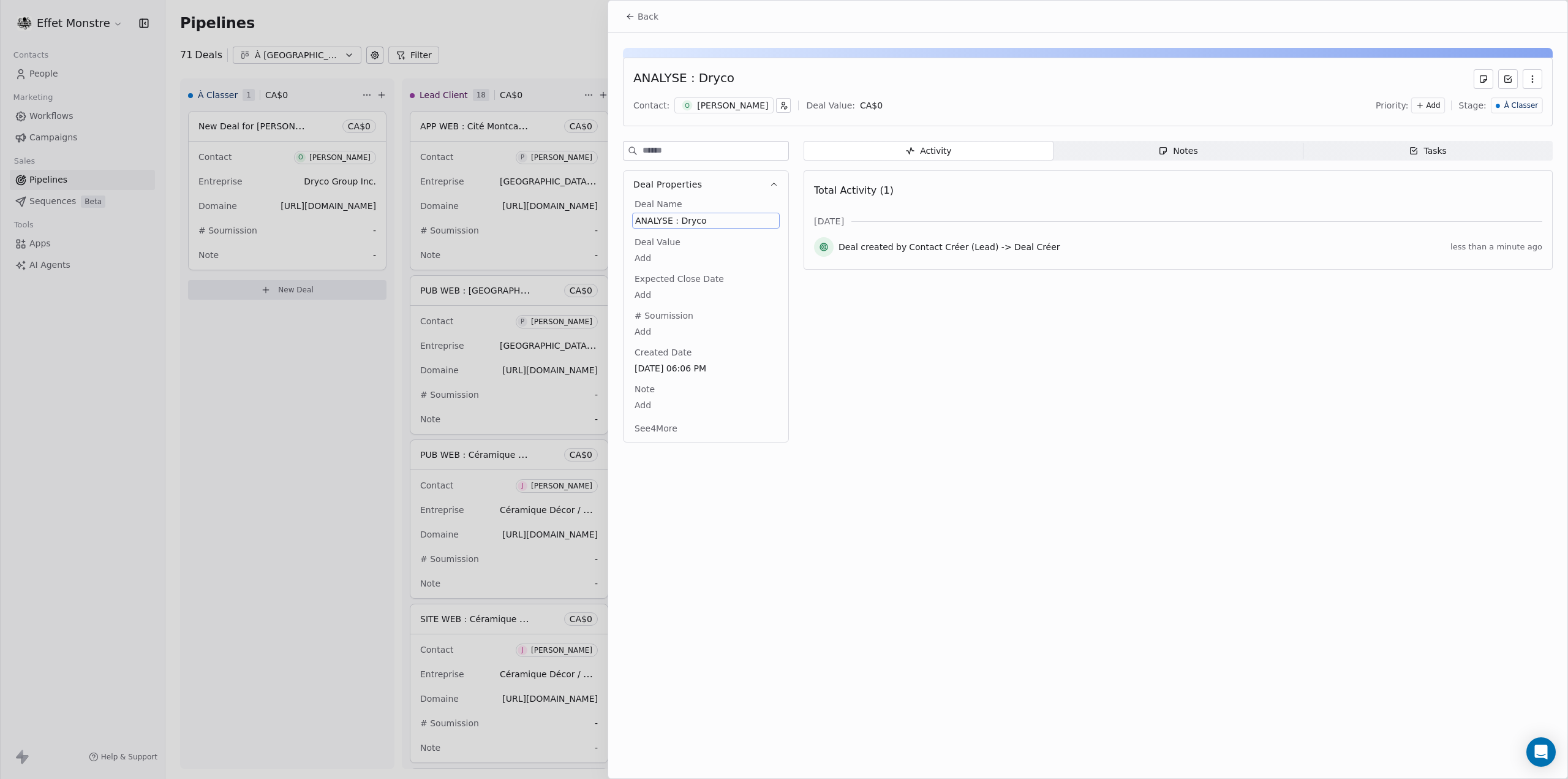
click at [646, 328] on body "Effet Monstre Contacts People Marketing Workflows Campaigns Sales Pipelines Seq…" at bounding box center [784, 389] width 1568 height 779
type textarea "*****"
click at [643, 331] on span "10000" at bounding box center [706, 331] width 142 height 12
type textarea "*"
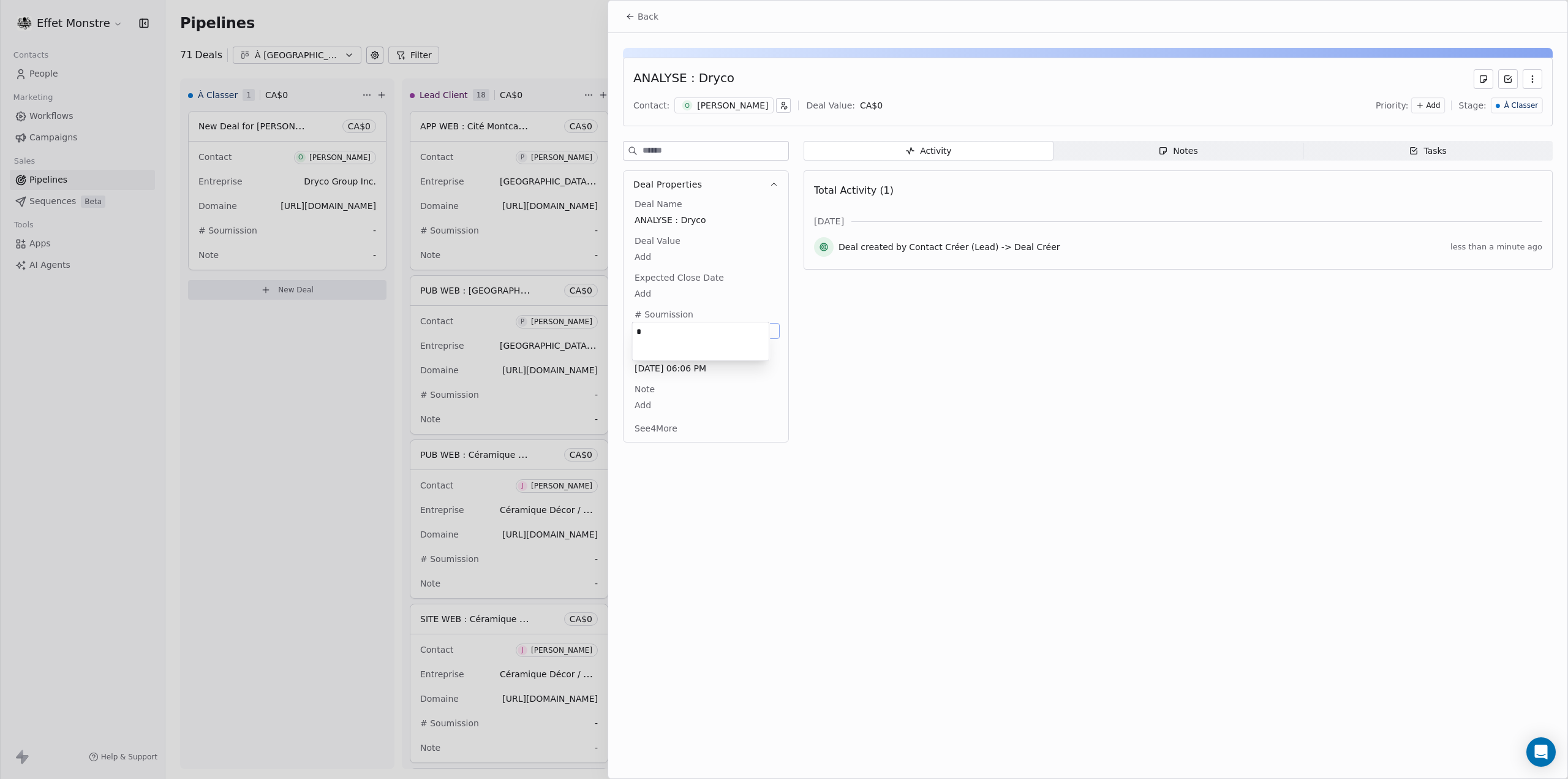
click at [645, 259] on html "Effet Monstre Contacts People Marketing Workflows Campaigns Sales Pipelines Seq…" at bounding box center [784, 389] width 1568 height 779
click at [646, 254] on body "Effet Monstre Contacts People Marketing Workflows Campaigns Sales Pipelines Seq…" at bounding box center [784, 389] width 1568 height 779
type input "******"
click at [664, 335] on html "Effet Monstre Contacts People Marketing Workflows Campaigns Sales Pipelines Seq…" at bounding box center [784, 389] width 1568 height 779
click at [645, 326] on span "=" at bounding box center [706, 331] width 143 height 12
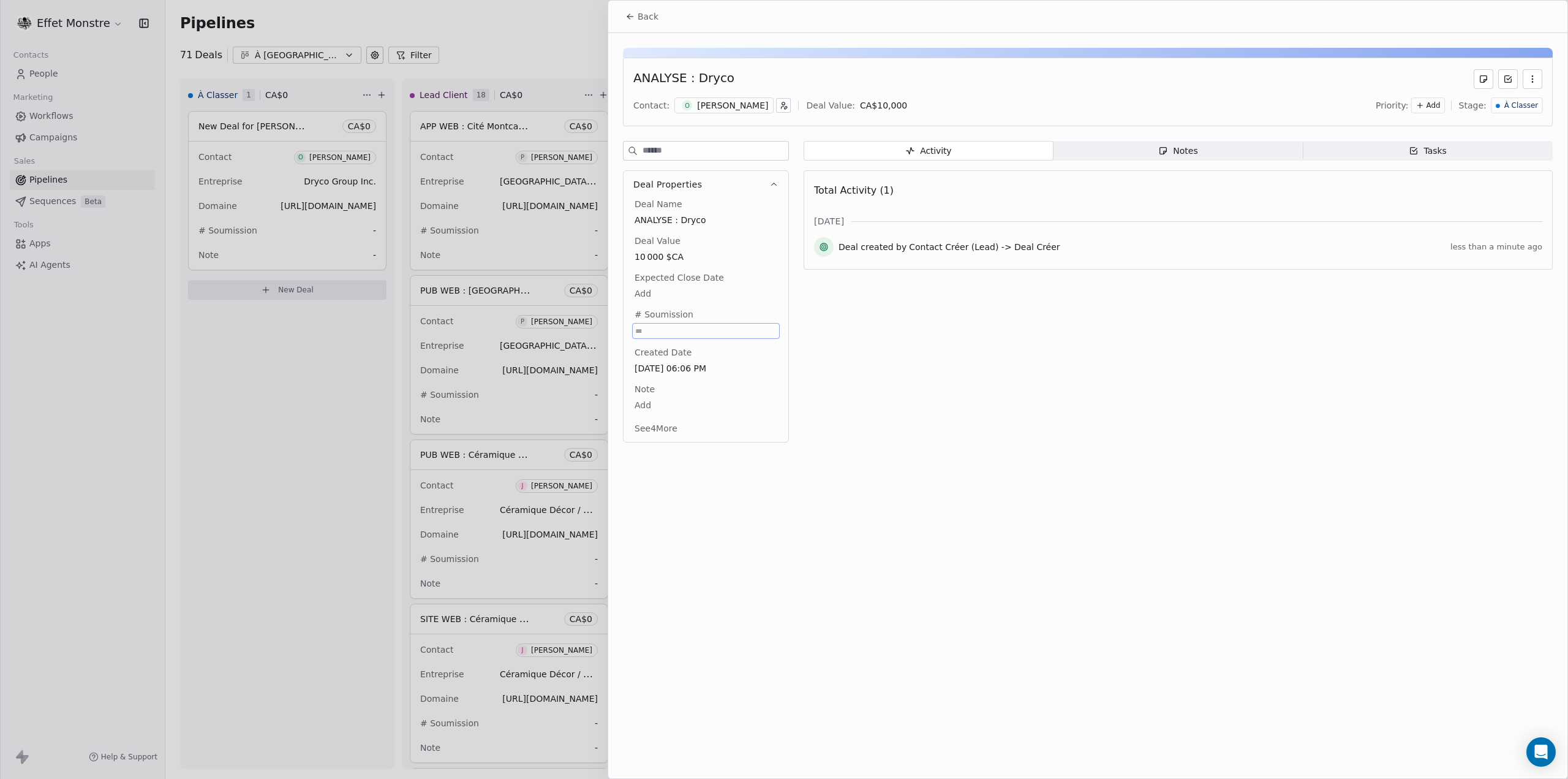
click at [645, 326] on span "=" at bounding box center [706, 331] width 142 height 12
type textarea "**********"
click at [906, 339] on html "Effet Monstre Contacts People Marketing Workflows Campaigns Sales Pipelines Seq…" at bounding box center [784, 389] width 1568 height 779
click at [906, 339] on div "Activity Activity Notes Notes Tasks Tasks Total Activity (1) sept. 2025 Deal cr…" at bounding box center [1178, 295] width 749 height 309
click at [1086, 415] on div "Activity Activity Notes Notes Tasks Tasks Total Activity (1) sept. 2025 Deal cr…" at bounding box center [1178, 295] width 749 height 309
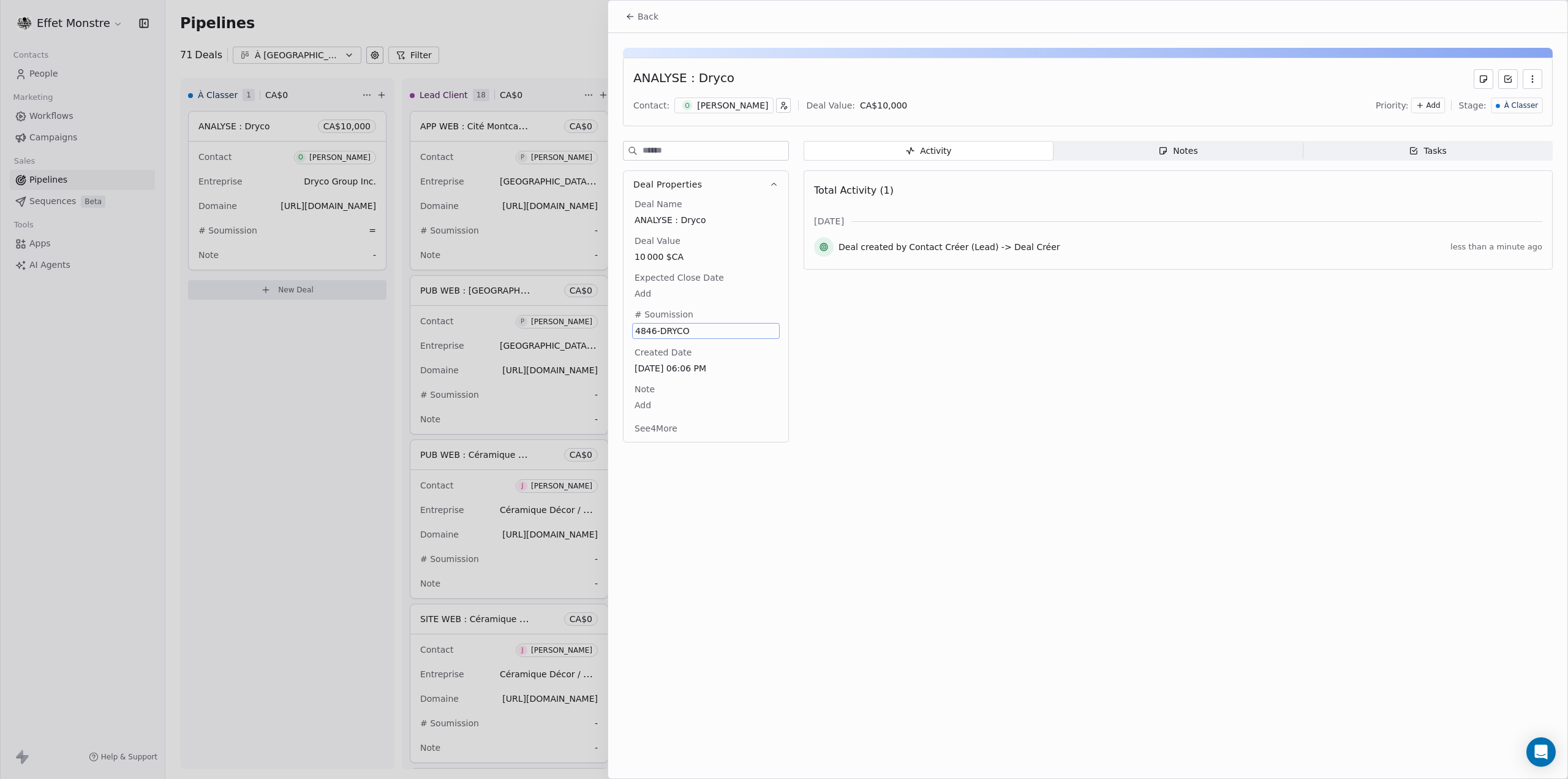
click at [1527, 100] on span "À Classer" at bounding box center [1520, 105] width 34 height 10
click at [866, 432] on html "Effet Monstre Contacts People Marketing Workflows Campaigns Sales Pipelines Seq…" at bounding box center [784, 389] width 1568 height 779
click at [743, 514] on div "Back ANALYSE : Dryco Contact: O Olivier Fafard Deal Value: CA$ 10,000 Priority:…" at bounding box center [1088, 389] width 959 height 778
click at [289, 474] on div at bounding box center [784, 389] width 1568 height 779
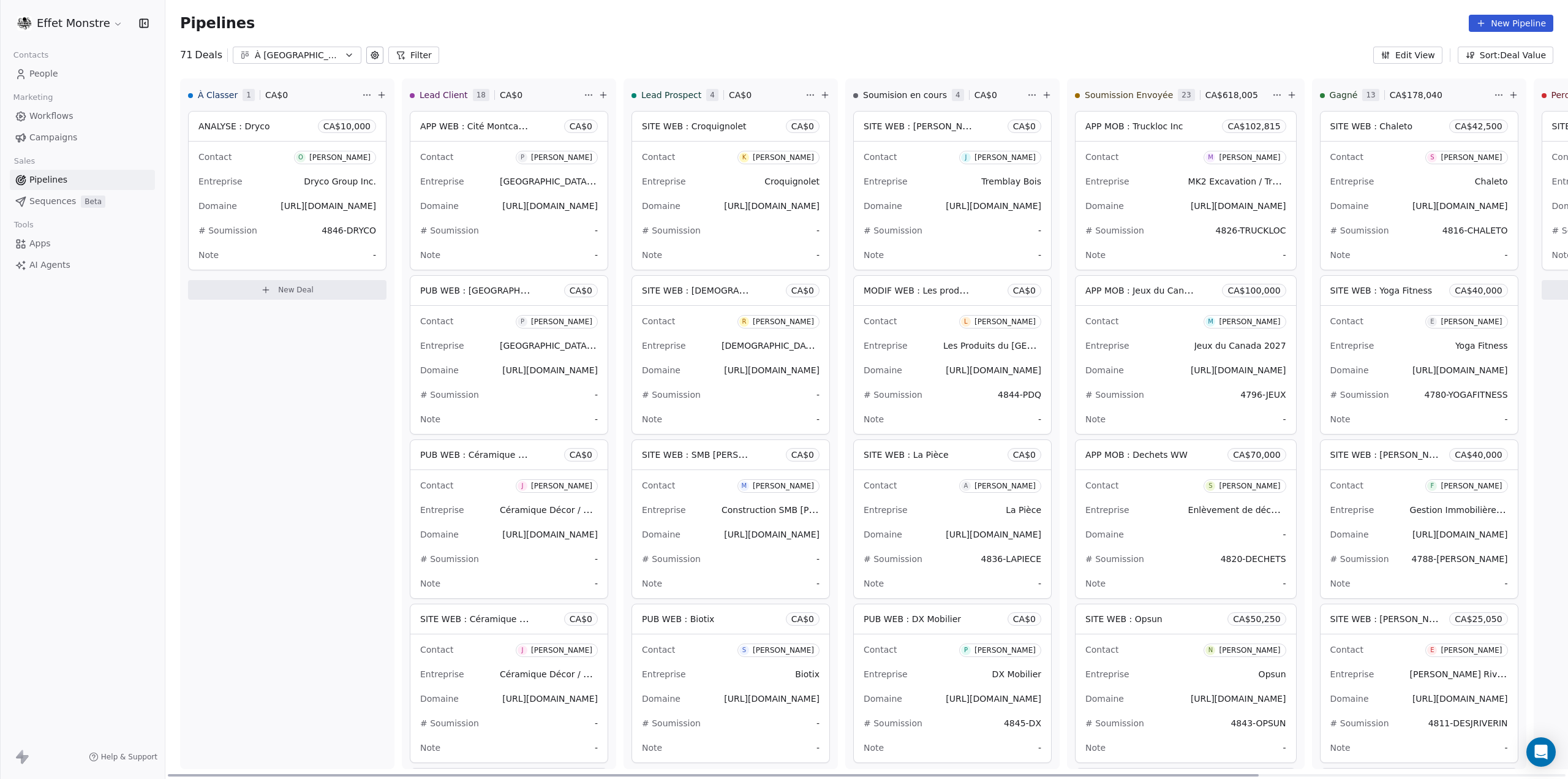
click at [303, 160] on div "O" at bounding box center [300, 157] width 5 height 10
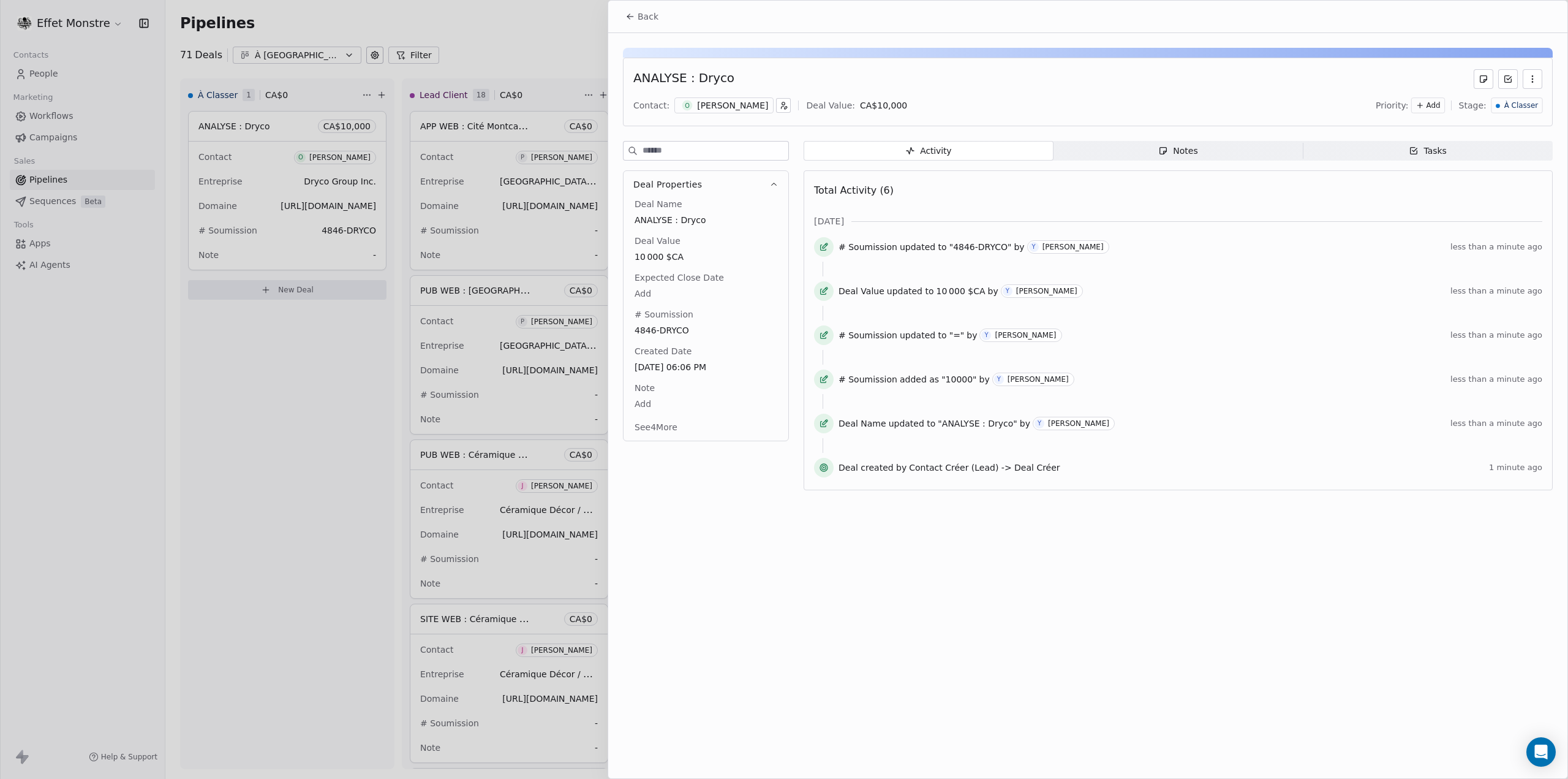
click at [1534, 104] on span "À Classer" at bounding box center [1520, 105] width 34 height 10
click at [1509, 208] on span "Soumission Envoyée" at bounding box center [1493, 208] width 88 height 12
click at [232, 538] on div at bounding box center [784, 389] width 1568 height 779
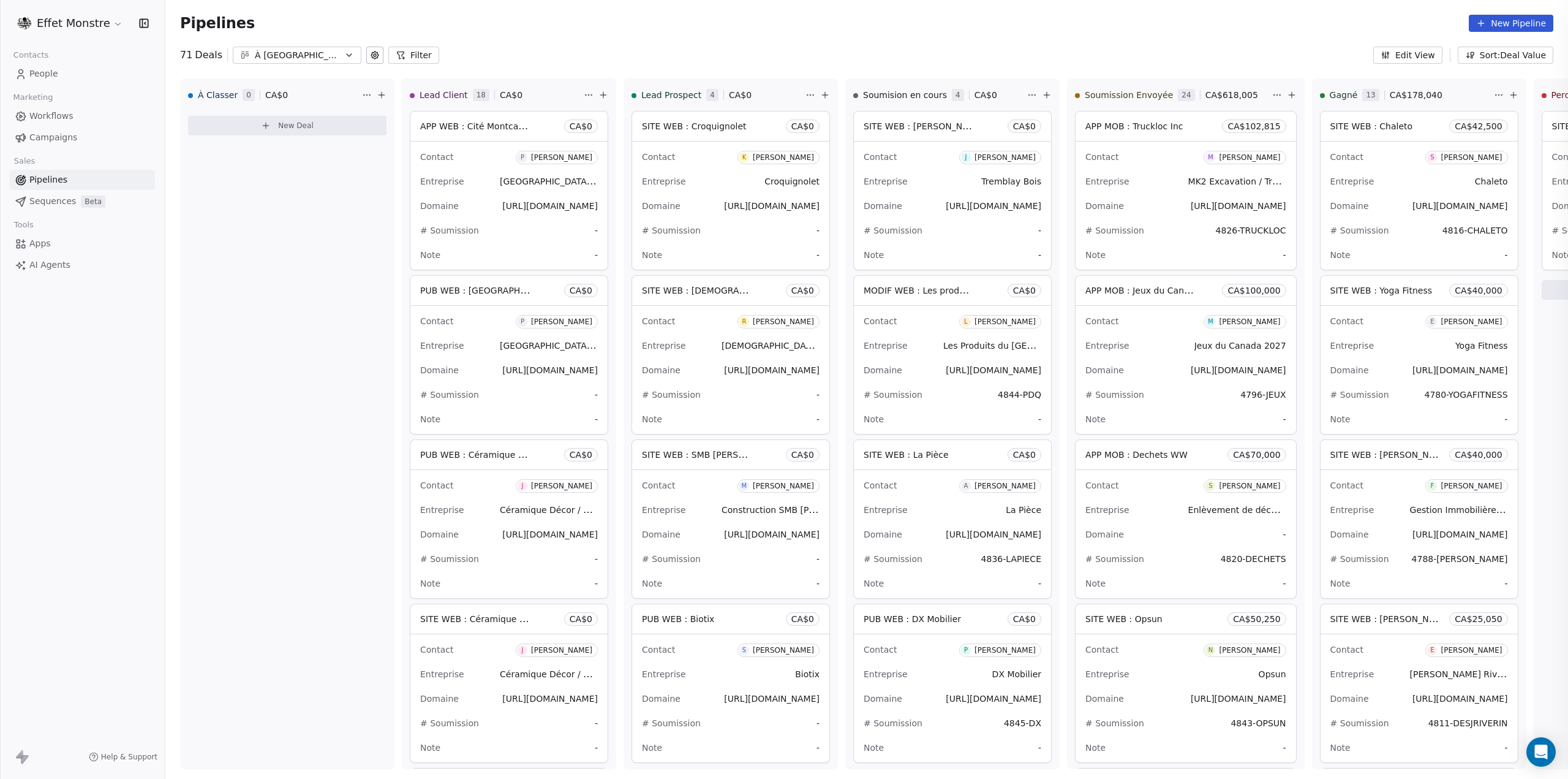
click at [36, 561] on div "Effet Monstre Contacts People Marketing Workflows Campaigns Sales Pipelines Seq…" at bounding box center [82, 389] width 165 height 779
